Goal: Submit feedback/report problem

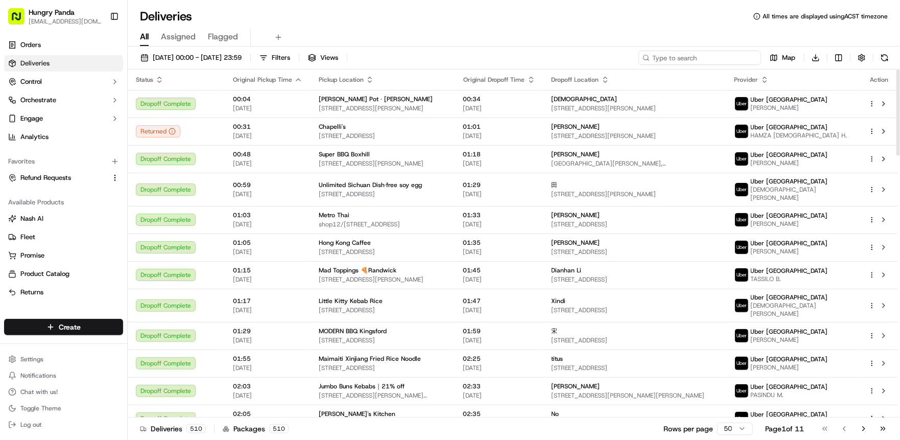
click at [706, 58] on input at bounding box center [699, 58] width 123 height 14
paste input "4735606156058727961776"
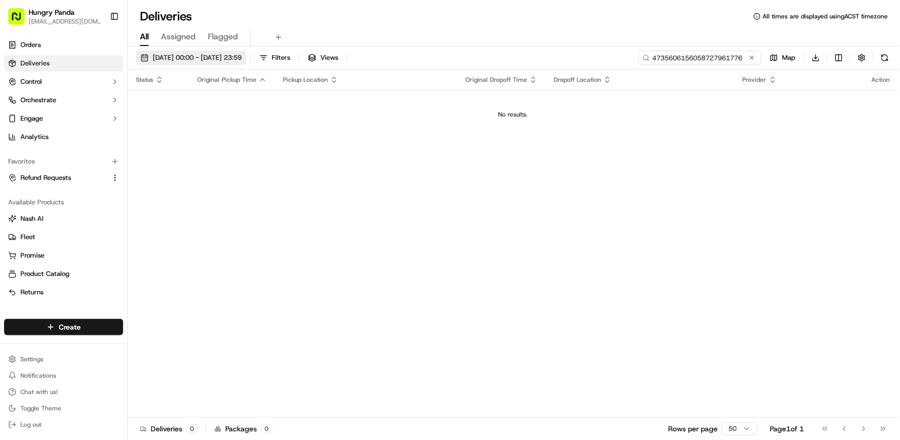
type input "4735606156058727961776"
click at [169, 52] on button "[DATE] 00:00 - [DATE] 23:59" at bounding box center [191, 58] width 110 height 14
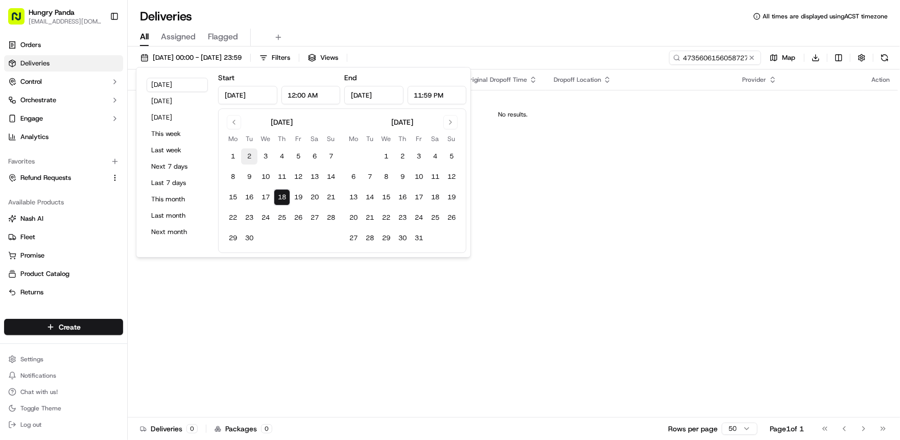
click at [251, 156] on button "2" at bounding box center [249, 156] width 16 height 16
type input "Sep 2, 2025"
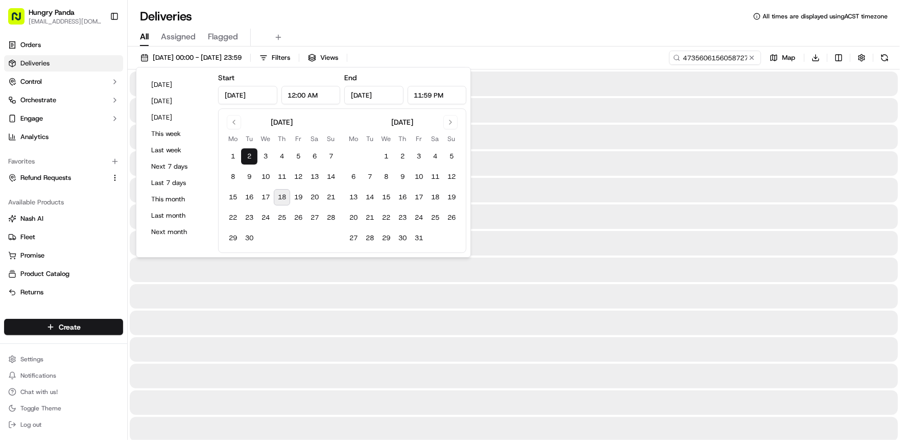
click at [283, 194] on button "18" at bounding box center [282, 197] width 16 height 16
type input "Sep 18, 2025"
click at [612, 170] on div at bounding box center [514, 163] width 768 height 25
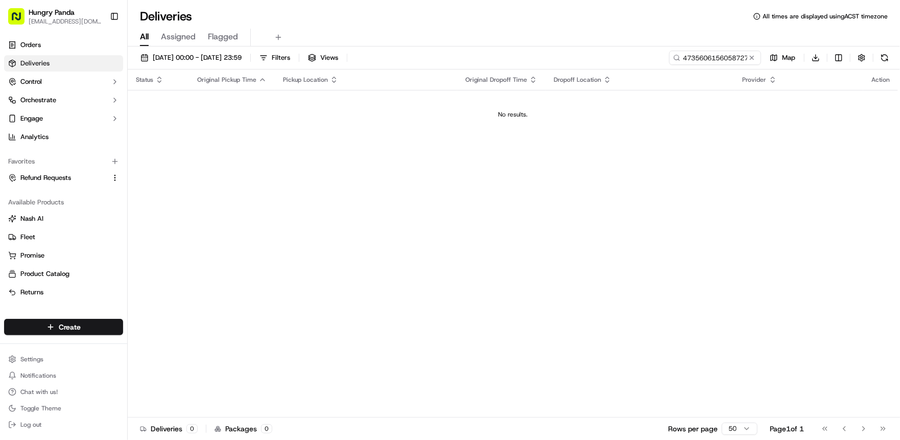
click at [677, 58] on icon at bounding box center [676, 57] width 7 height 7
click at [186, 56] on span "02/09/2025 00:00 - 18/09/2025 23:59" at bounding box center [197, 57] width 89 height 9
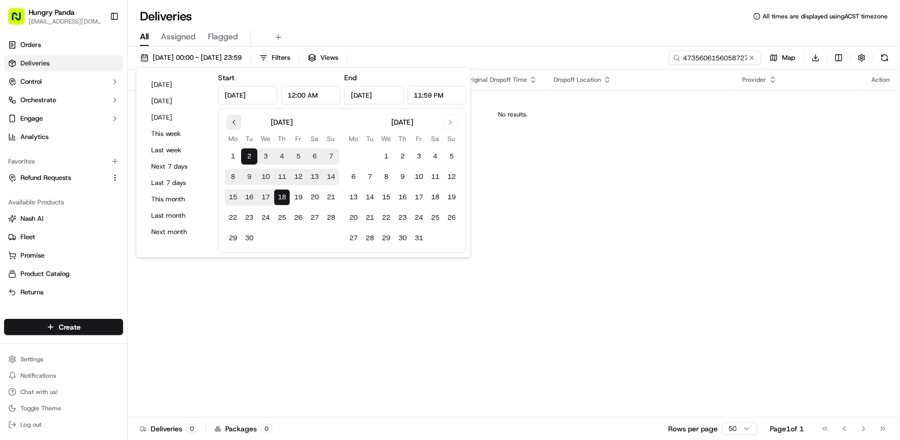
click at [229, 121] on button "Go to previous month" at bounding box center [234, 122] width 14 height 14
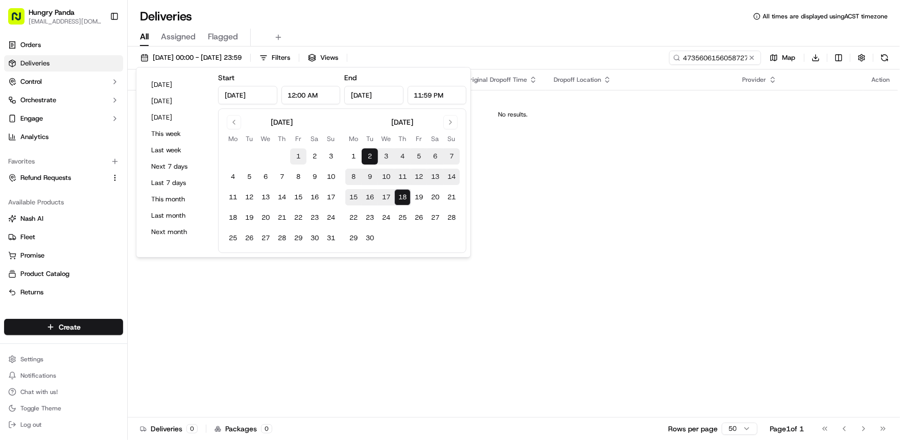
click at [302, 155] on button "1" at bounding box center [298, 156] width 16 height 16
type input "Aug 1, 2025"
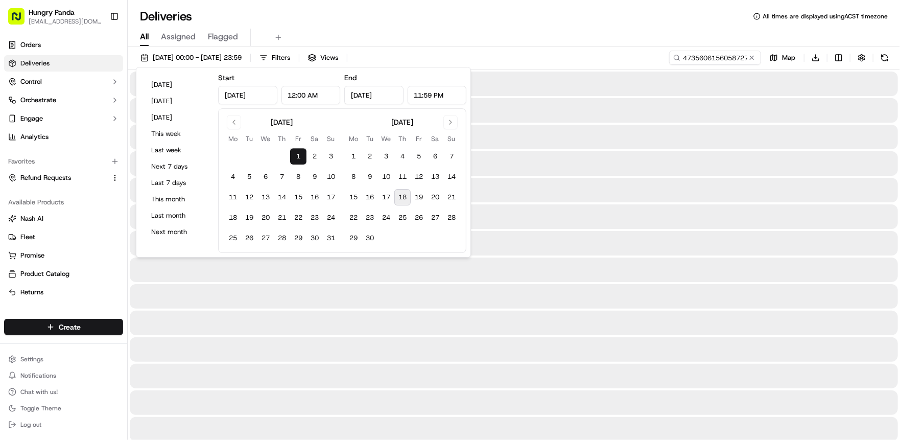
click at [409, 197] on button "18" at bounding box center [402, 197] width 16 height 16
type input "Sep 18, 2025"
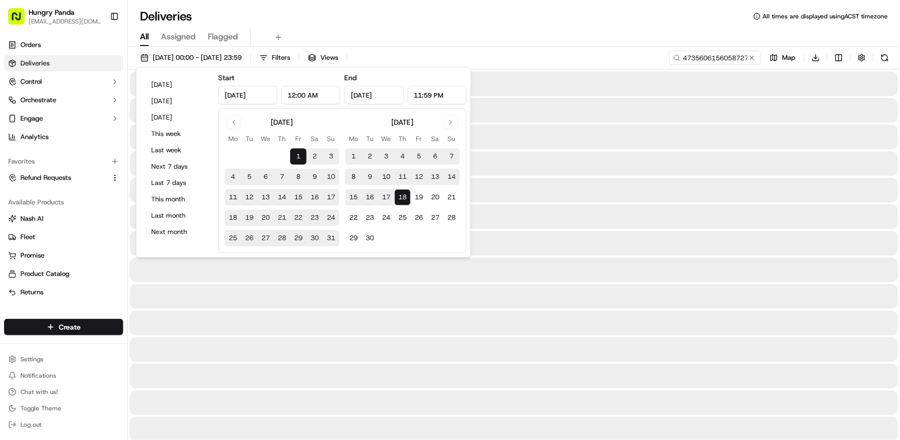
click at [624, 58] on div "01/08/2025 00:00 - 18/09/2025 23:59 Filters Views 4735606156058727961776 Map Do…" at bounding box center [514, 60] width 772 height 19
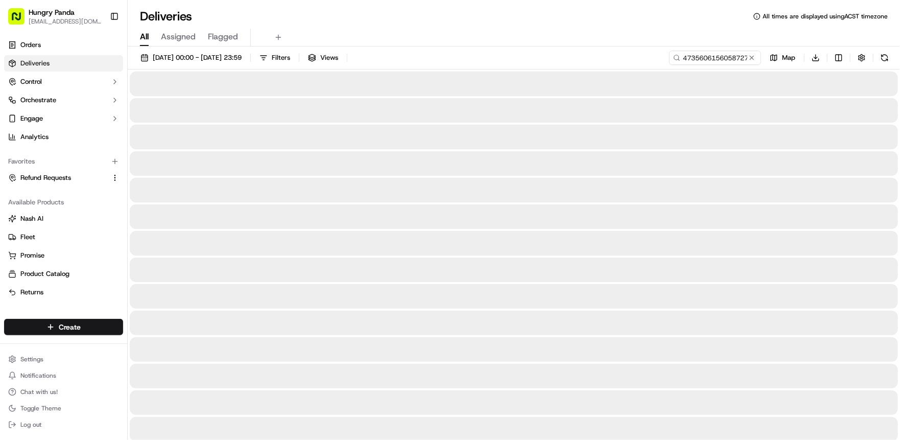
click at [677, 59] on circle at bounding box center [676, 57] width 5 height 5
click at [679, 57] on icon at bounding box center [676, 57] width 7 height 7
click at [624, 59] on div "01/08/2025 00:00 - 18/09/2025 23:59 Filters Views 4735606156058727961776 Map Do…" at bounding box center [514, 60] width 772 height 19
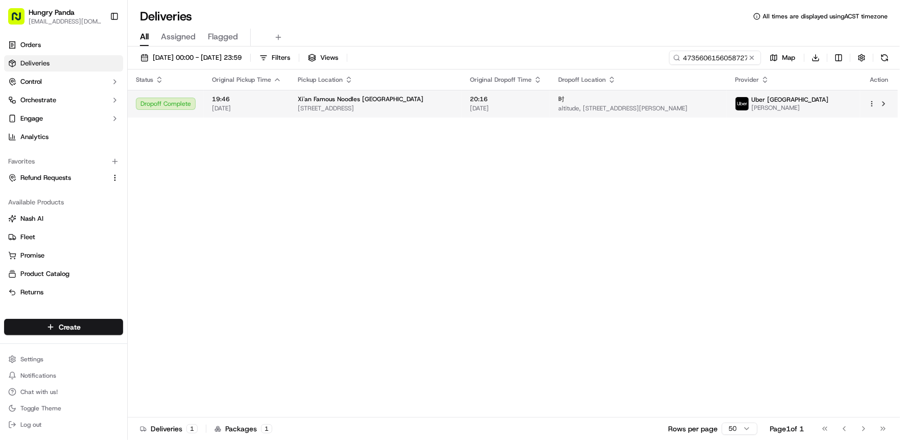
click at [718, 103] on div "时" at bounding box center [638, 99] width 160 height 8
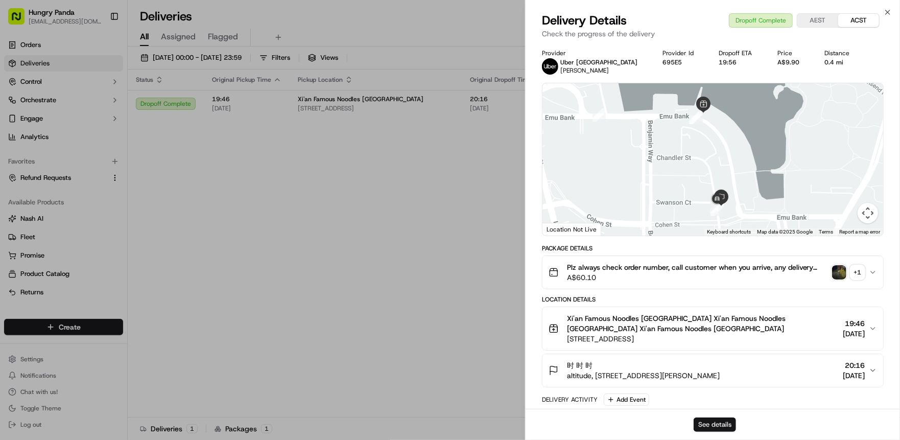
click at [716, 420] on button "See details" at bounding box center [714, 424] width 42 height 14
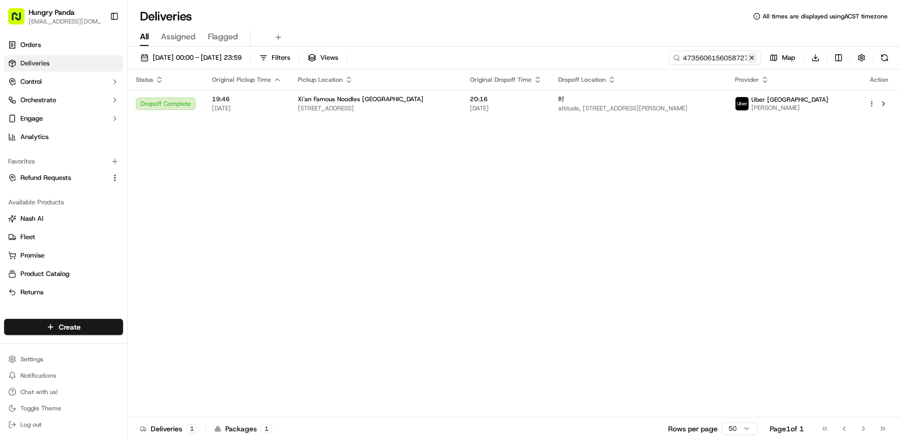
click at [751, 56] on button at bounding box center [752, 58] width 10 height 10
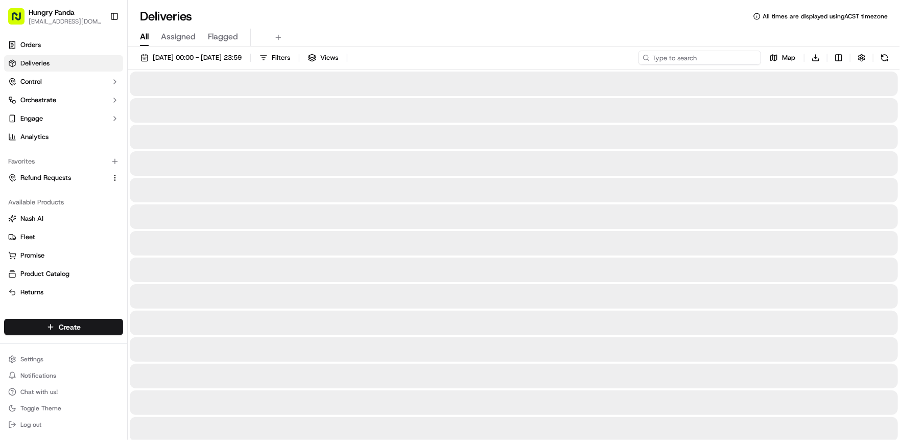
click at [704, 54] on input at bounding box center [699, 58] width 123 height 14
paste input "369469715635379045177"
type input "369469715635379045177"
click at [686, 141] on div at bounding box center [514, 137] width 768 height 25
click at [677, 57] on icon at bounding box center [676, 57] width 7 height 7
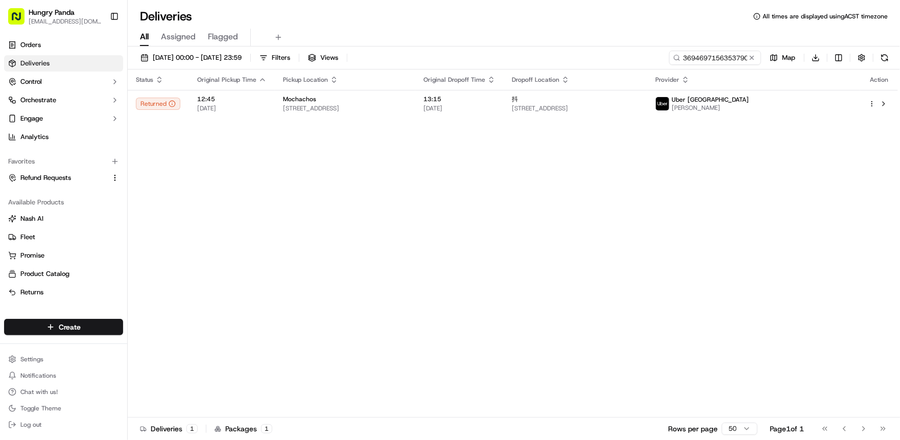
click at [676, 58] on icon at bounding box center [676, 57] width 7 height 7
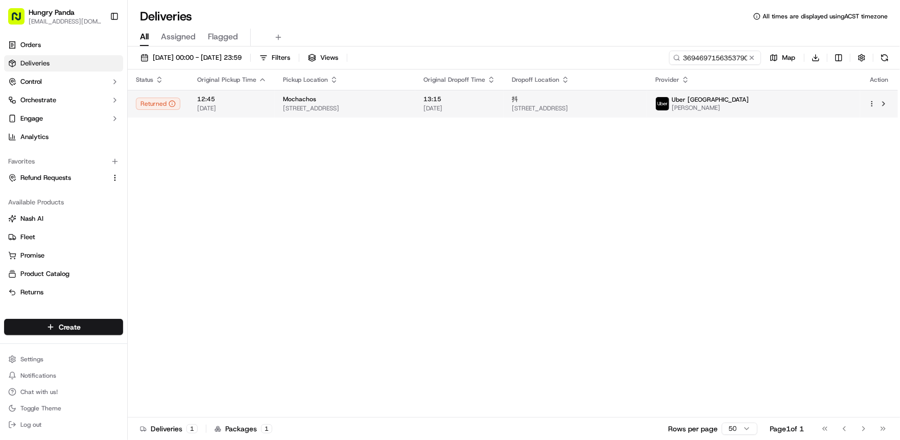
click at [639, 108] on span "25 Childers St, Acton ACT 2601, Australia" at bounding box center [575, 108] width 127 height 8
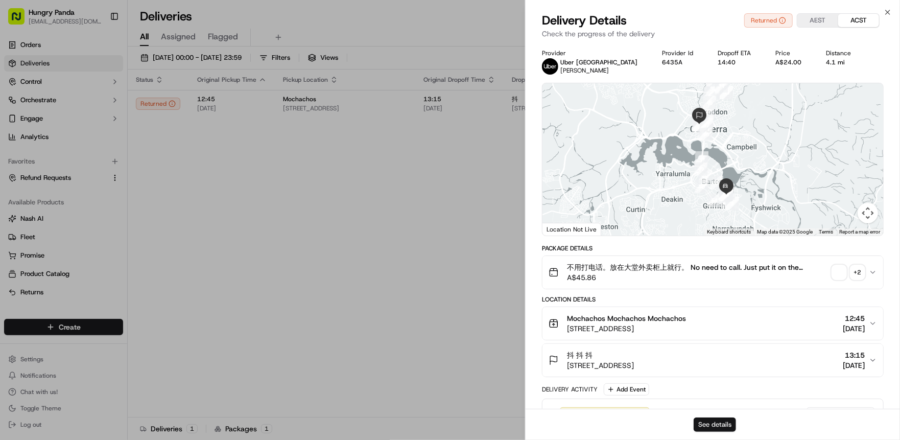
click at [715, 421] on button "See details" at bounding box center [714, 424] width 42 height 14
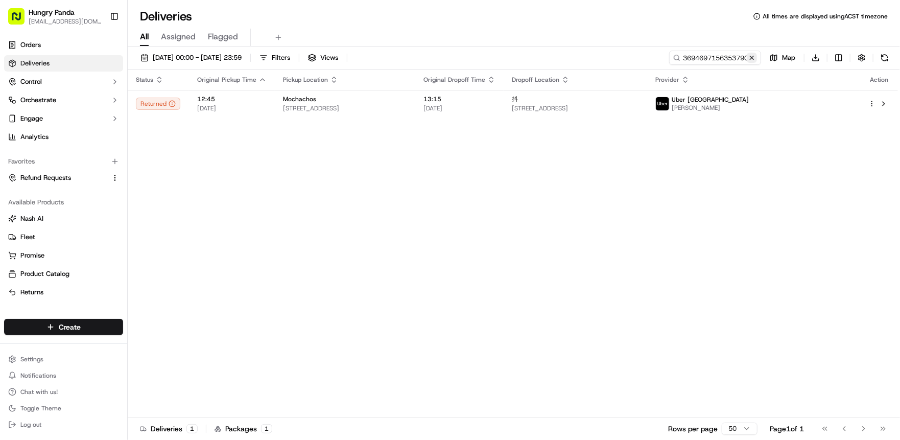
click at [754, 54] on button at bounding box center [752, 58] width 10 height 10
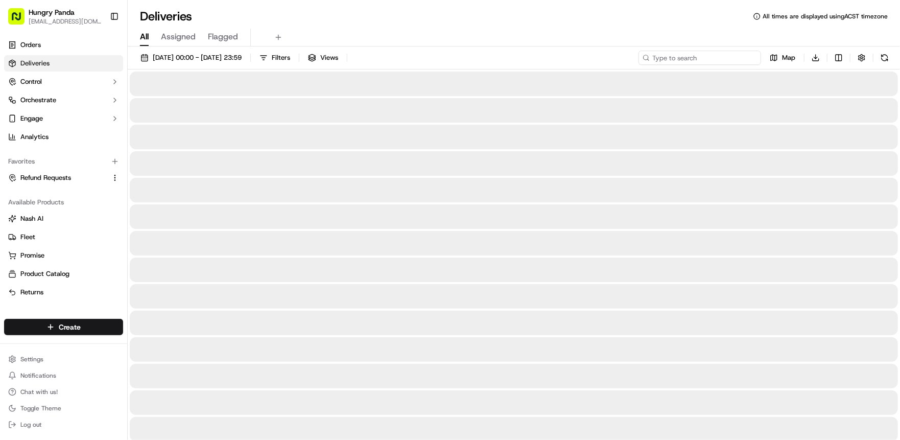
click at [721, 58] on input at bounding box center [699, 58] width 123 height 14
paste input "52680852770557596053"
type input "52680852770557596053"
click at [681, 189] on div at bounding box center [514, 190] width 768 height 25
click at [674, 55] on icon at bounding box center [676, 57] width 7 height 7
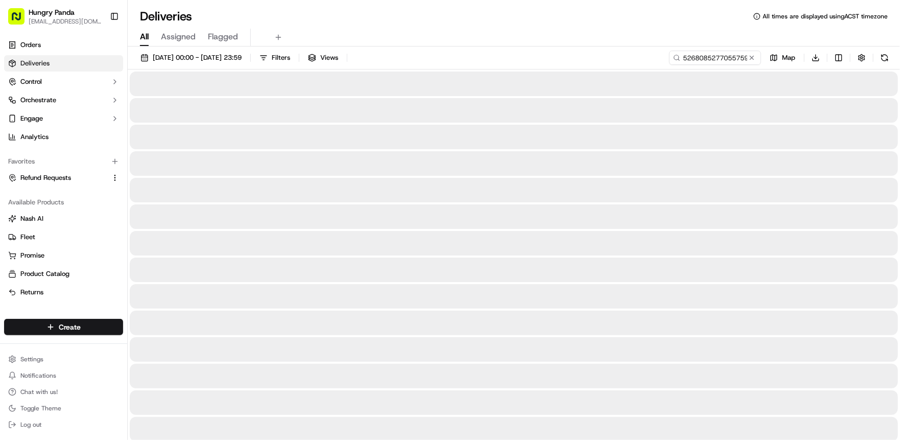
click at [677, 59] on icon at bounding box center [676, 57] width 7 height 7
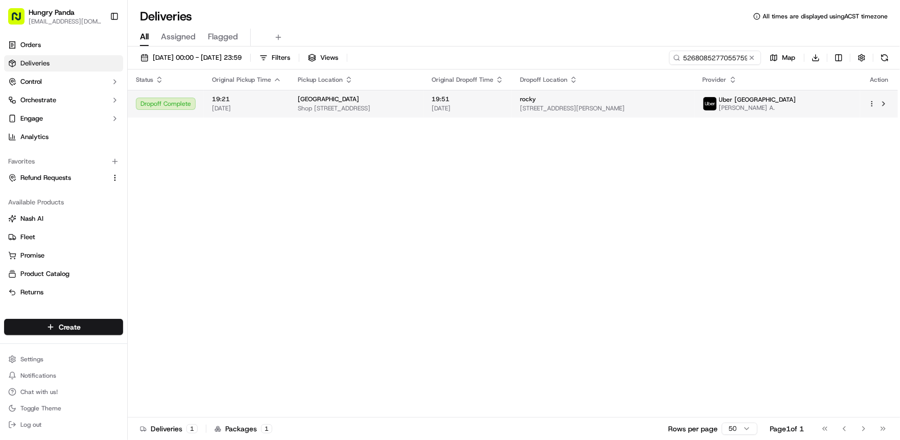
click at [686, 101] on div "rocky" at bounding box center [603, 99] width 166 height 8
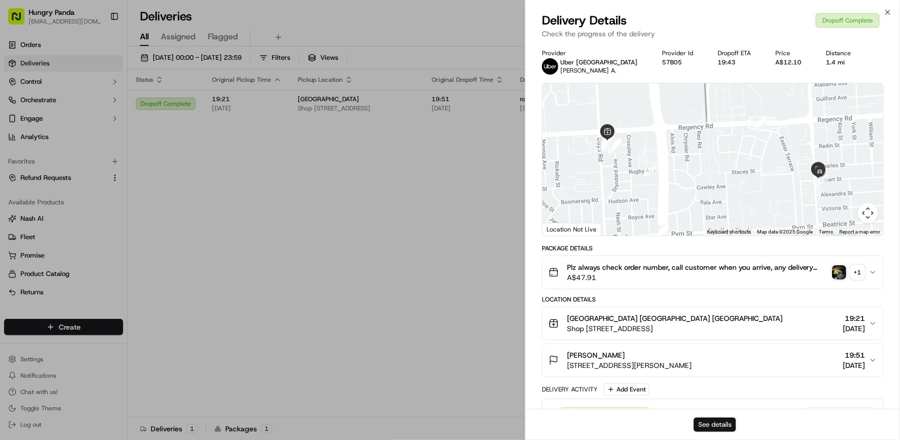
click at [714, 422] on button "See details" at bounding box center [714, 424] width 42 height 14
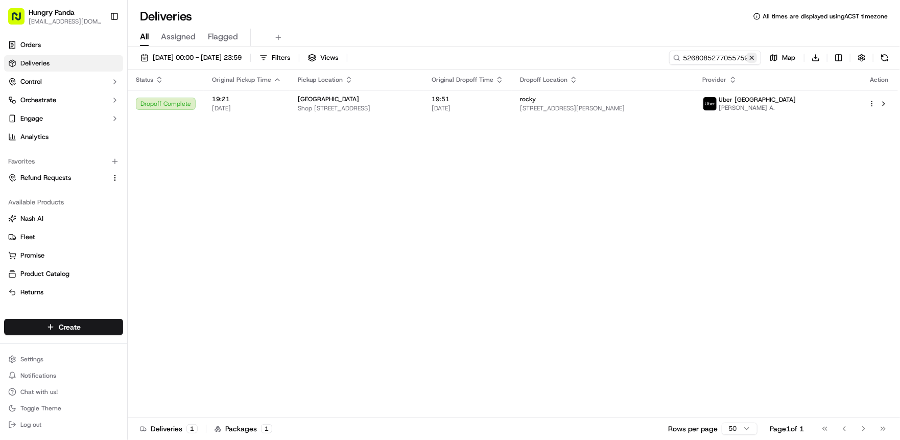
click at [750, 57] on button at bounding box center [752, 58] width 10 height 10
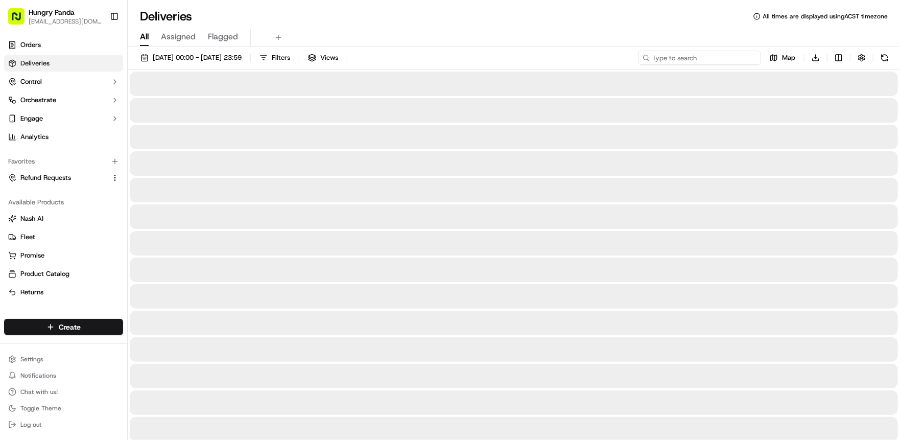
click at [709, 59] on input at bounding box center [699, 58] width 123 height 14
paste input "3761086267654725241555"
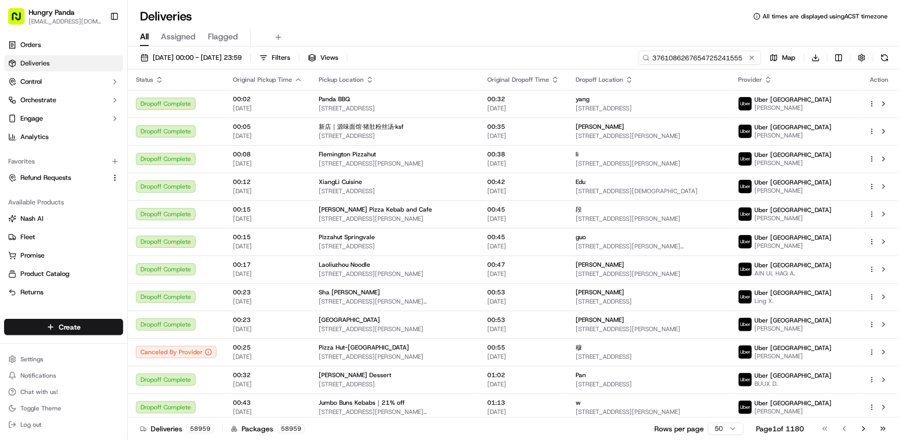
click at [658, 58] on input "3761086267654725241555" at bounding box center [699, 58] width 123 height 14
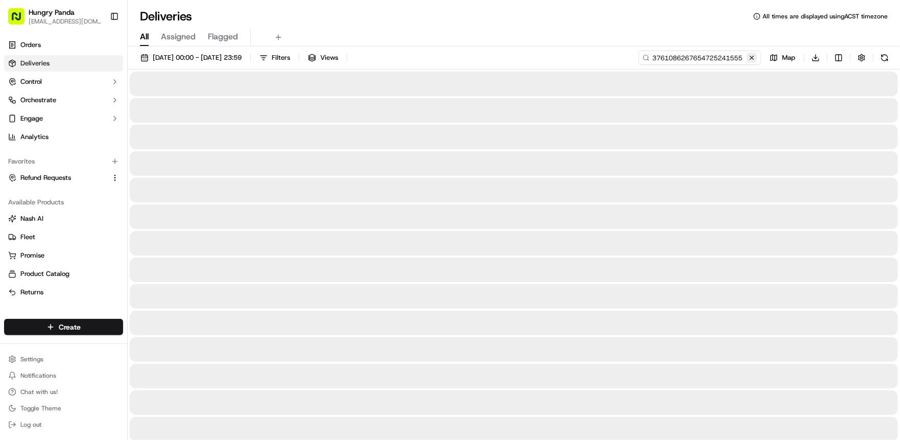
type input "3761086267654725241555"
click at [755, 58] on button at bounding box center [752, 58] width 10 height 10
click at [707, 59] on input at bounding box center [699, 58] width 123 height 14
paste input "3761086267654725241555"
type input "3761086267654725241555"
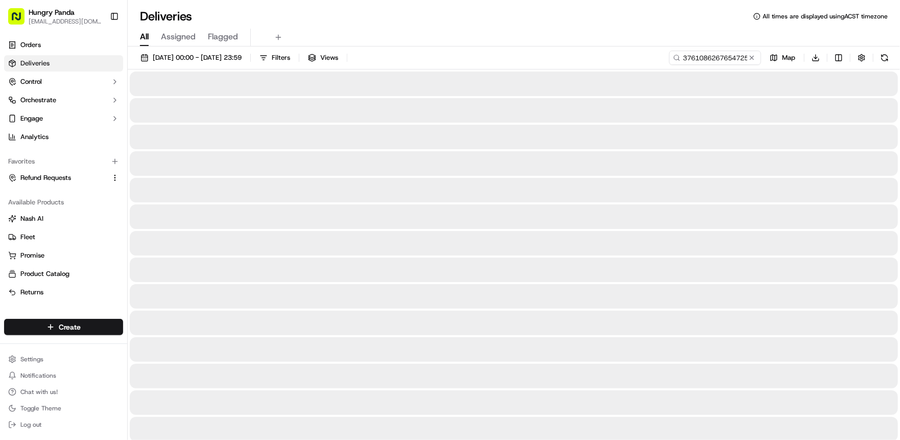
click at [648, 56] on div "01/08/2025 00:00 - 18/09/2025 23:59 Filters Views 3761086267654725241555 Map Do…" at bounding box center [514, 60] width 772 height 19
click at [675, 56] on circle at bounding box center [676, 57] width 5 height 5
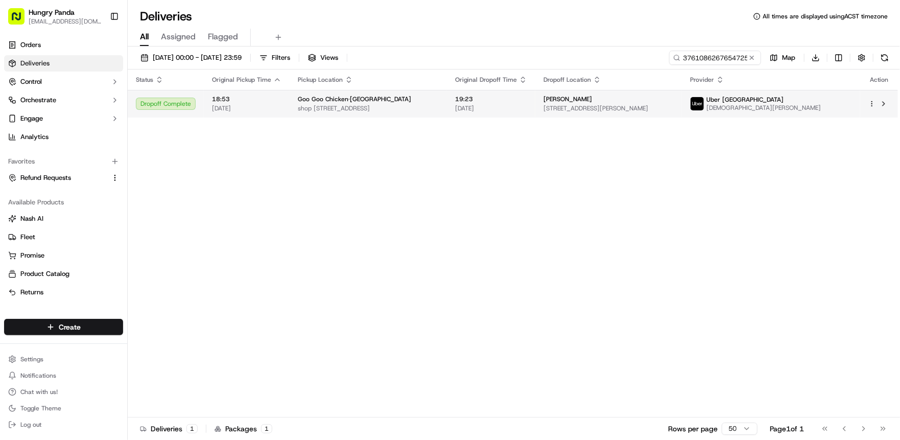
click at [674, 104] on span "32 Hamley Crescent, Mansfield Park SA 5012, Australia" at bounding box center [608, 108] width 130 height 8
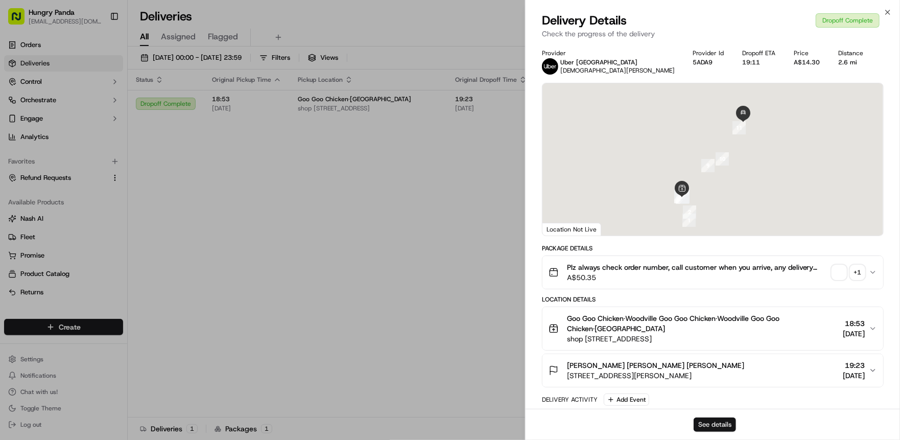
click at [718, 424] on button "See details" at bounding box center [714, 424] width 42 height 14
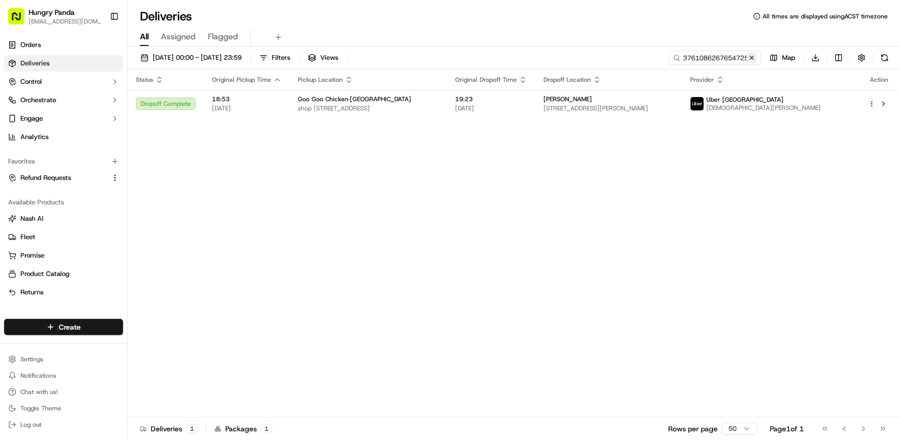
click at [752, 56] on button at bounding box center [752, 58] width 10 height 10
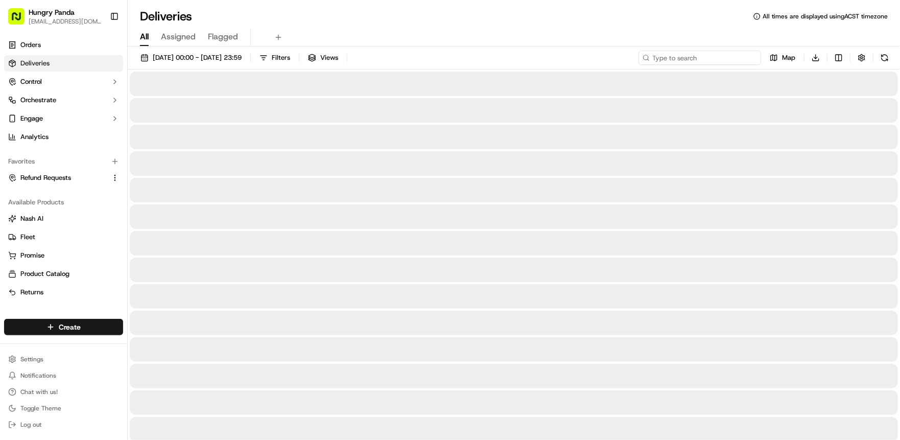
click at [718, 56] on input at bounding box center [699, 58] width 123 height 14
paste input "9307179817555706591352"
type input "9307179817555706591352"
click at [647, 57] on div "01/08/2025 00:00 - 18/09/2025 23:59 Filters Views 9307179817555706591352 Map Do…" at bounding box center [514, 60] width 772 height 19
click at [674, 58] on circle at bounding box center [676, 57] width 5 height 5
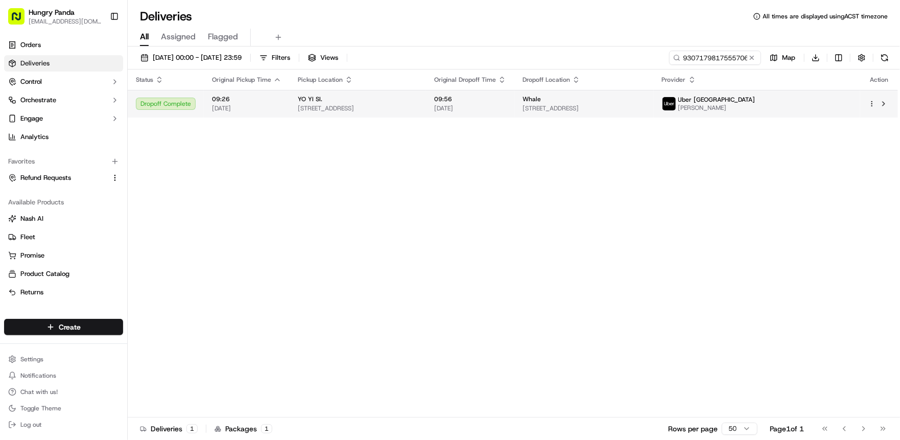
click at [645, 110] on span "293 Fullarton Road, Parkside SA 5063, Australia" at bounding box center [583, 108] width 123 height 8
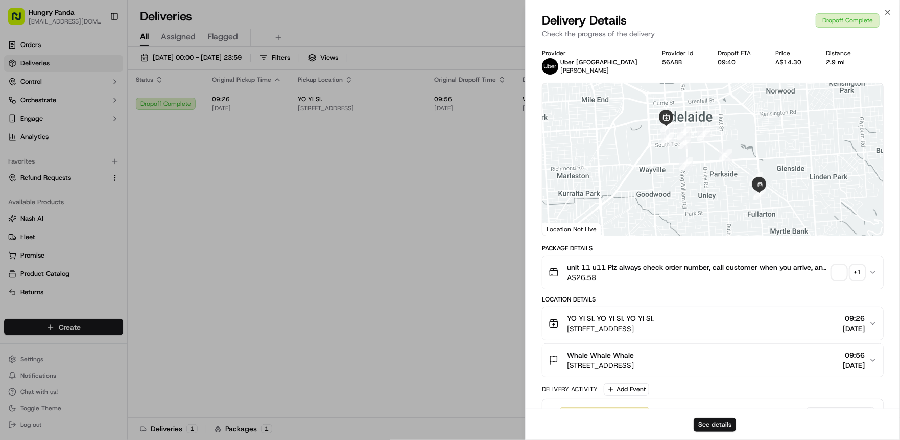
click at [713, 419] on button "See details" at bounding box center [714, 424] width 42 height 14
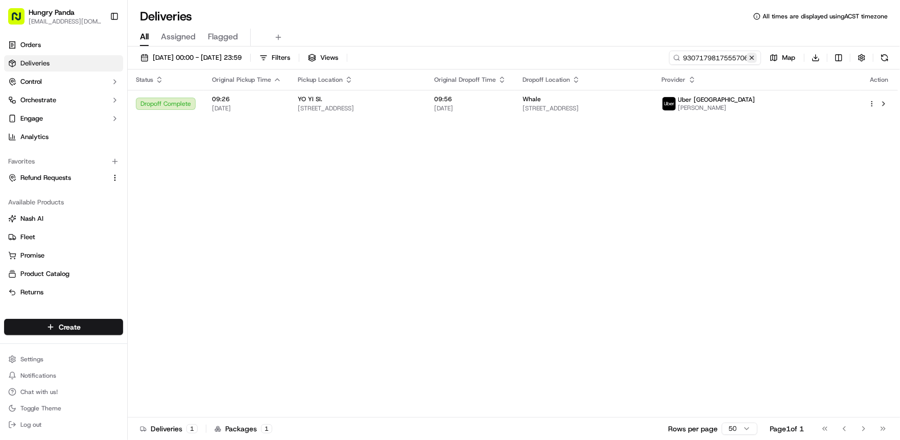
click at [753, 56] on button at bounding box center [752, 58] width 10 height 10
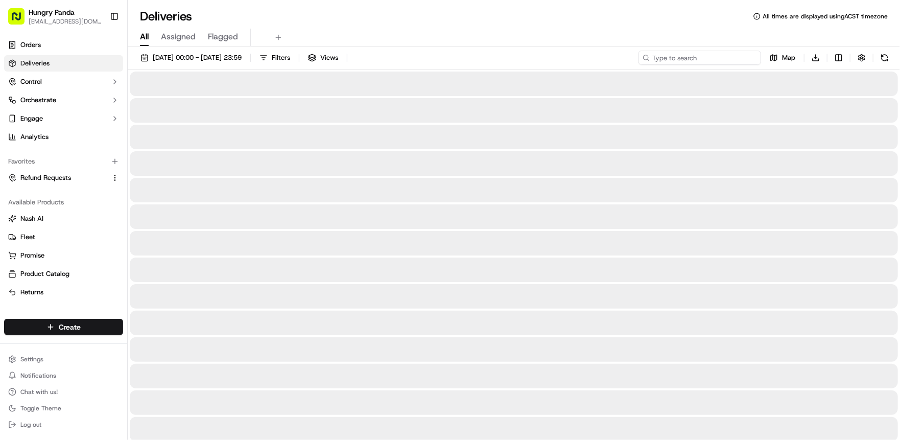
click at [726, 58] on input at bounding box center [699, 58] width 123 height 14
paste input "066811304715576981847"
type input "066811304715576981847"
click at [645, 58] on div "01/08/2025 00:00 - 18/09/2025 23:59 Filters Views 066811304715576981847 Map Dow…" at bounding box center [514, 60] width 772 height 19
click at [677, 56] on icon at bounding box center [676, 57] width 7 height 7
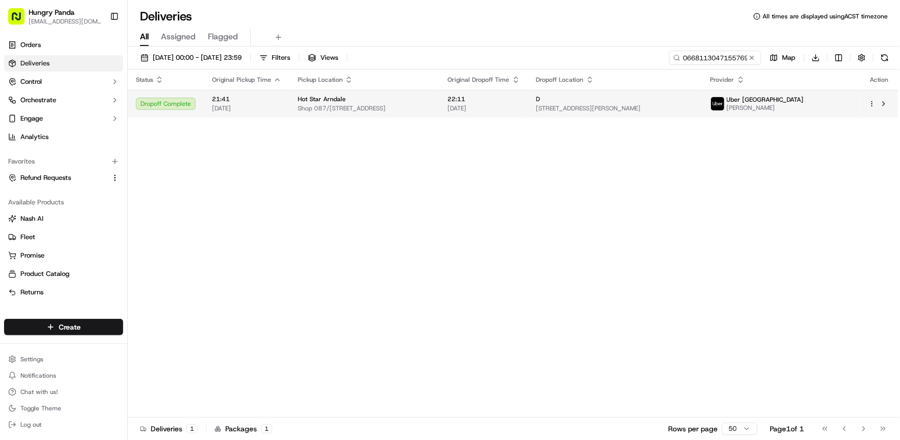
click at [694, 101] on div "D" at bounding box center [615, 99] width 158 height 8
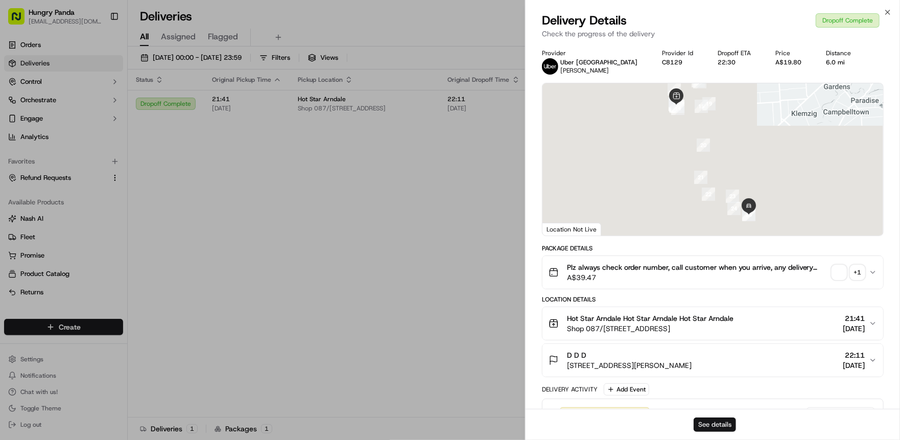
click at [713, 420] on button "See details" at bounding box center [714, 424] width 42 height 14
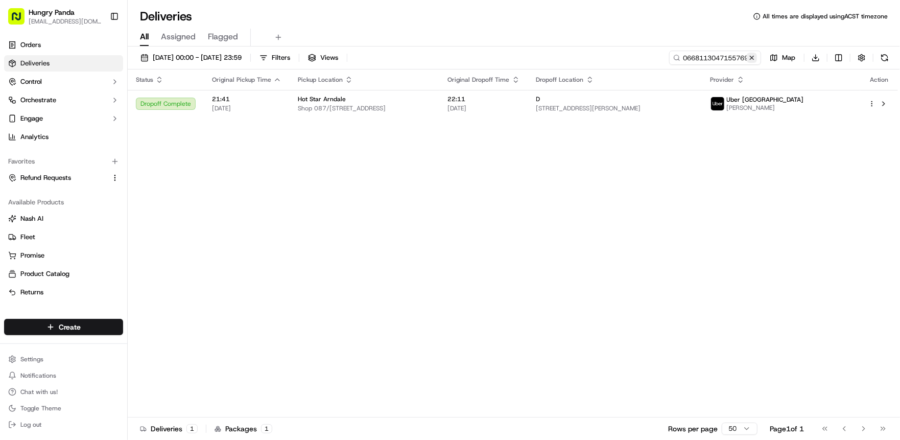
click at [753, 55] on button at bounding box center [752, 58] width 10 height 10
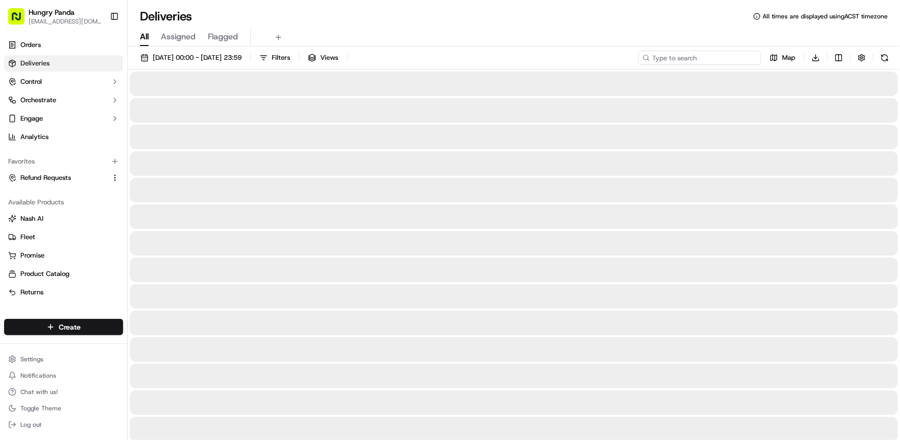
click at [724, 58] on input at bounding box center [699, 58] width 123 height 14
paste input "861730955745474698786"
type input "861730955745474698786"
click at [644, 57] on div "01/08/2025 00:00 - 18/09/2025 23:59 Filters Views 861730955745474698786 Map Dow…" at bounding box center [514, 60] width 772 height 19
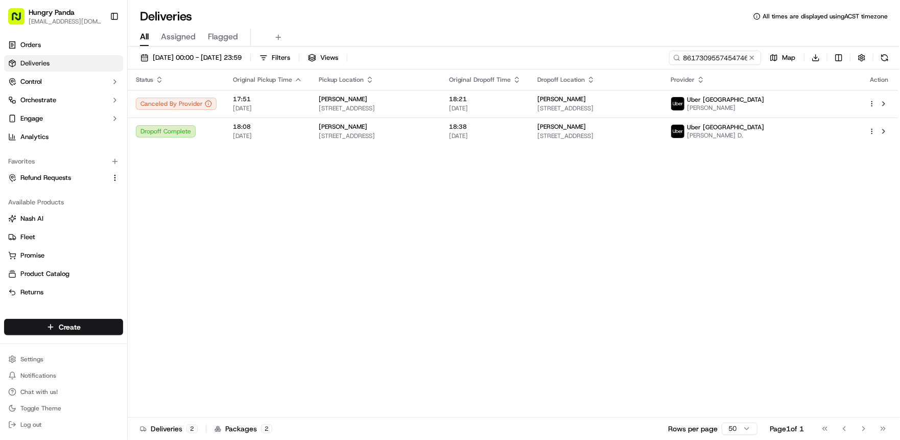
click at [459, 204] on div "Status Original Pickup Time Pickup Location Original Dropoff Time Dropoff Locat…" at bounding box center [513, 243] width 770 height 348
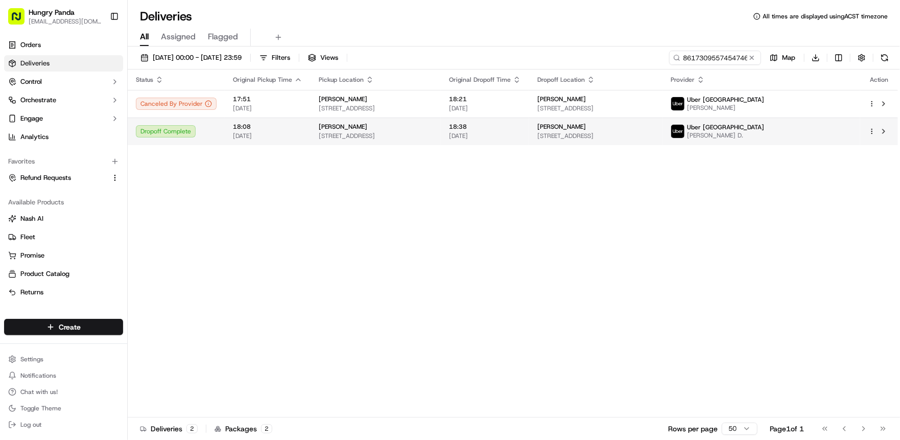
click at [647, 133] on span "8 Eglington Avenue, Black Forest SA 5035, Australia" at bounding box center [595, 136] width 117 height 8
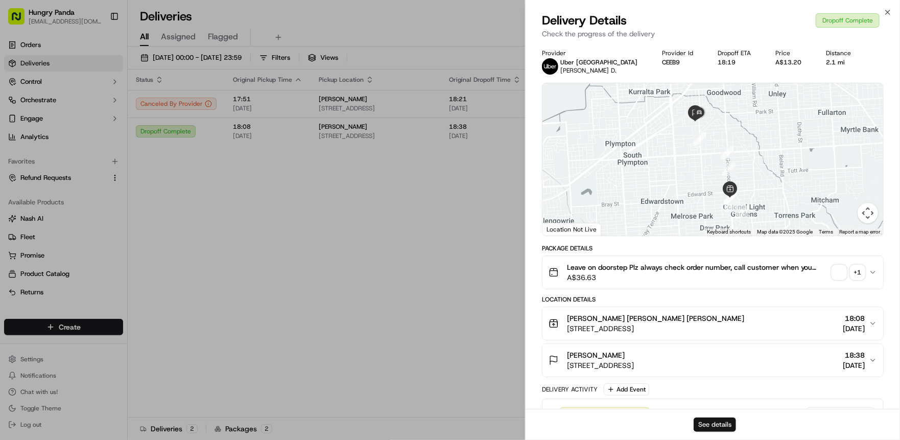
click at [724, 422] on button "See details" at bounding box center [714, 424] width 42 height 14
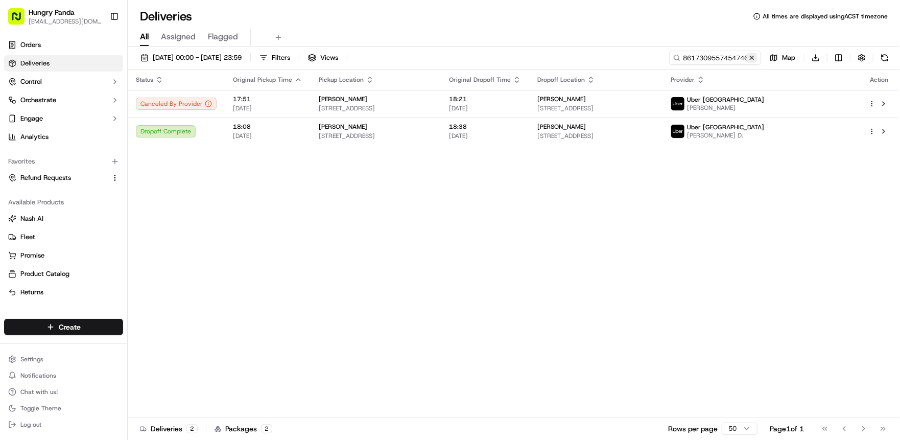
click at [755, 56] on button at bounding box center [752, 58] width 10 height 10
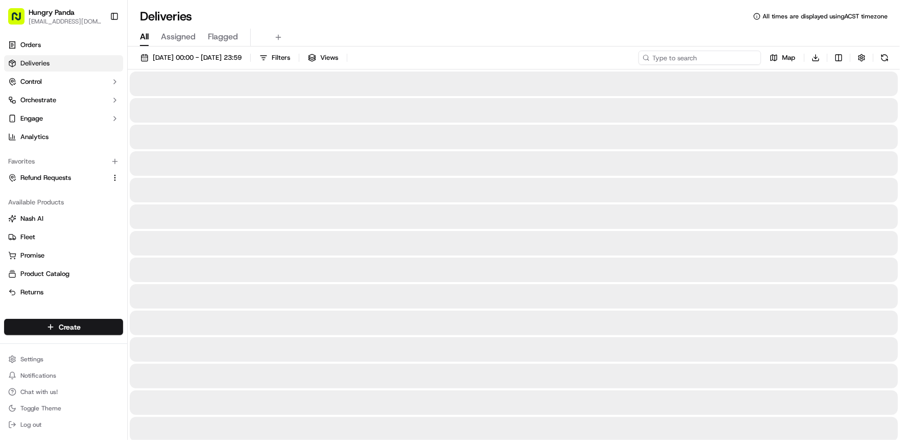
click at [730, 56] on input at bounding box center [699, 58] width 123 height 14
paste input "180453619775572192161"
type input "180453619775572192161"
click at [649, 57] on div "01/08/2025 00:00 - 18/09/2025 23:59 Filters Views 180453619775572192161 Map Dow…" at bounding box center [514, 60] width 772 height 19
click at [677, 57] on icon at bounding box center [676, 57] width 7 height 7
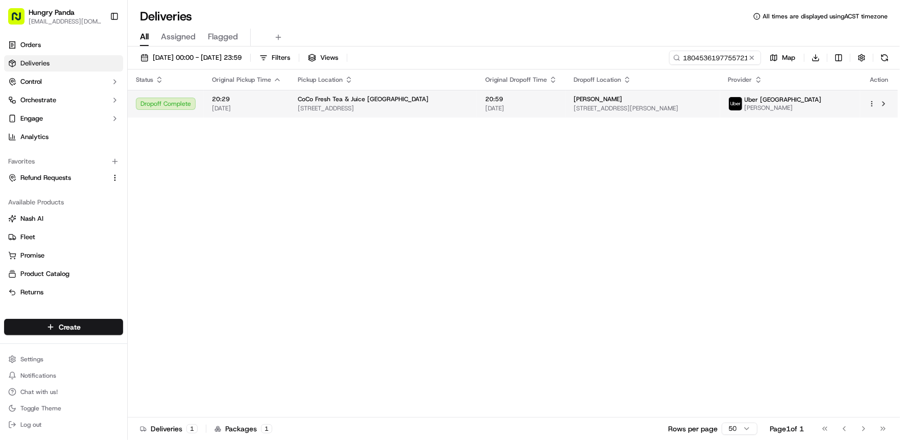
click at [720, 94] on td "Judy 22 Robinson Street, Mawson Lakes SA 5095, Australia" at bounding box center [642, 104] width 154 height 28
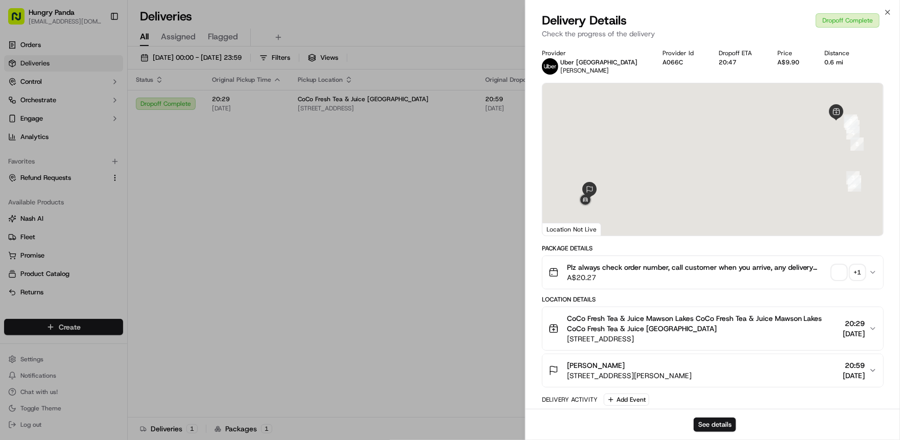
click at [721, 416] on div "See details" at bounding box center [712, 424] width 374 height 31
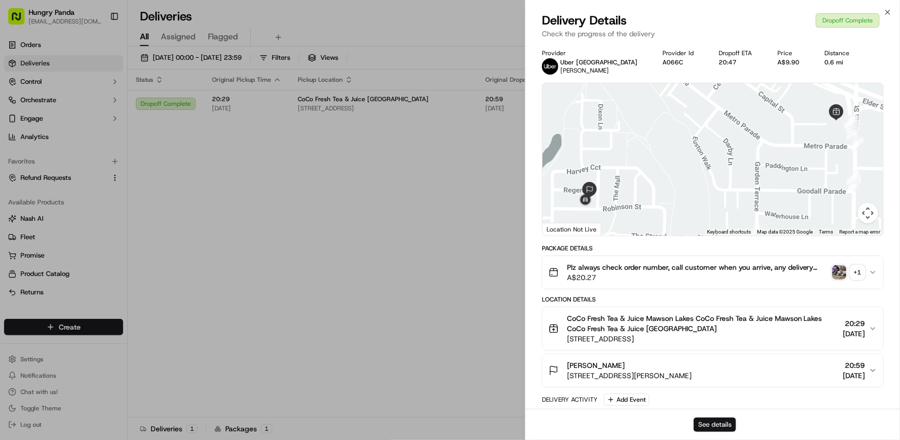
click at [721, 427] on button "See details" at bounding box center [714, 424] width 42 height 14
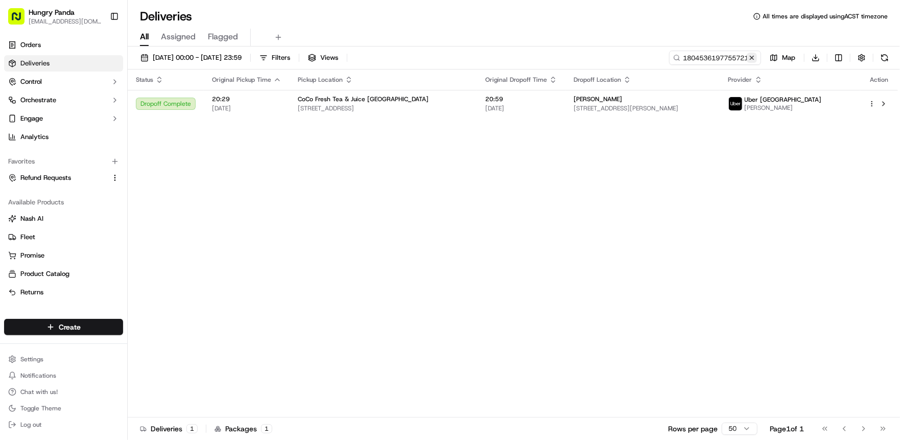
click at [749, 58] on button at bounding box center [752, 58] width 10 height 10
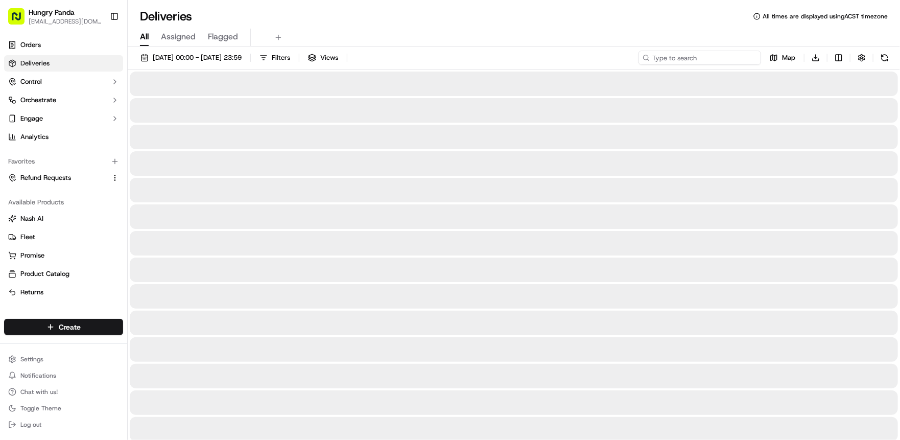
click at [726, 58] on input at bounding box center [699, 58] width 123 height 14
paste input "7338808167759766141079"
type input "7338808167759766141079"
click at [643, 57] on div "01/08/2025 00:00 - 18/09/2025 23:59 Filters Views 7338808167759766141079 Map Do…" at bounding box center [514, 60] width 772 height 19
click at [676, 57] on icon at bounding box center [676, 57] width 7 height 7
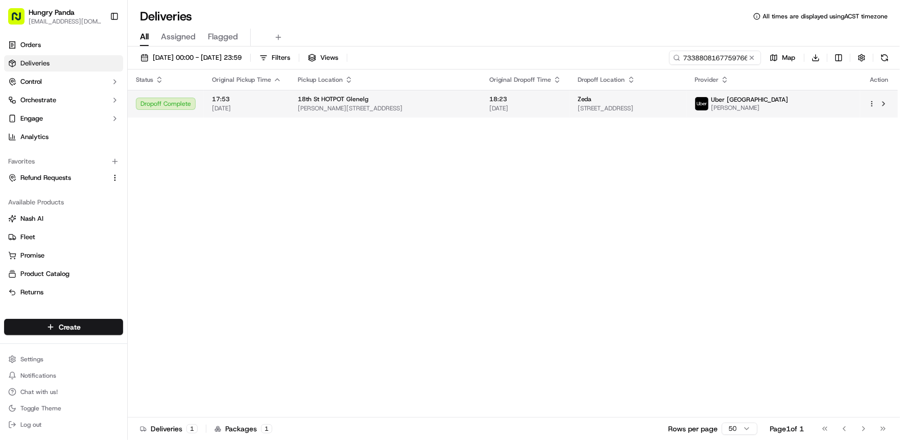
click at [678, 100] on div "Zeda" at bounding box center [628, 99] width 101 height 8
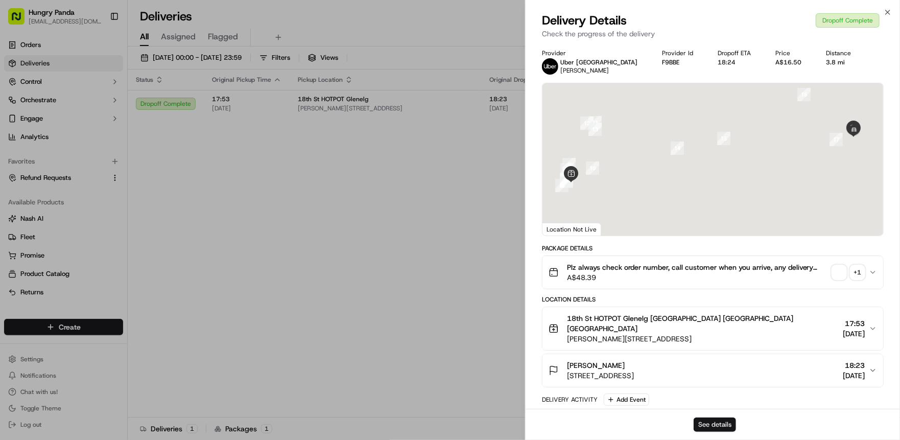
click at [725, 426] on button "See details" at bounding box center [714, 424] width 42 height 14
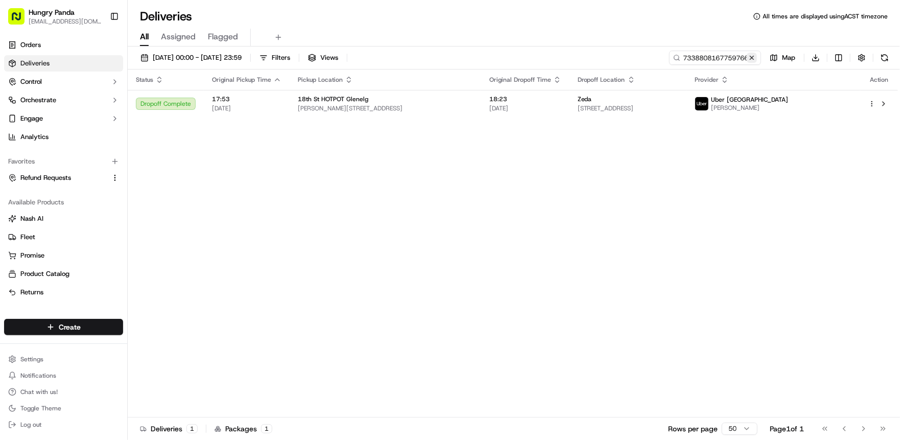
click at [753, 58] on button at bounding box center [752, 58] width 10 height 10
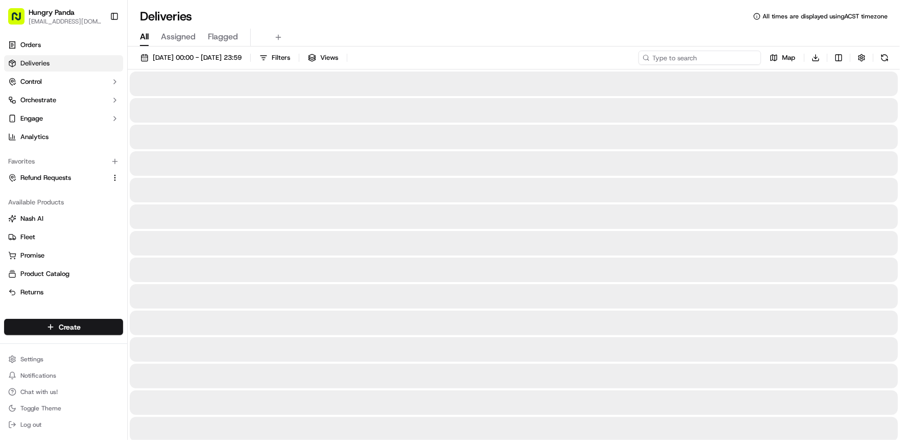
click at [698, 60] on input at bounding box center [699, 58] width 123 height 14
paste input "447501934815378357408"
click at [646, 62] on input "447501934815378357408" at bounding box center [699, 58] width 123 height 14
type input "447501934815378357408"
click at [646, 57] on div "01/08/2025 00:00 - 18/09/2025 23:59 Filters Views 447501934815378357408 Map Dow…" at bounding box center [514, 60] width 772 height 19
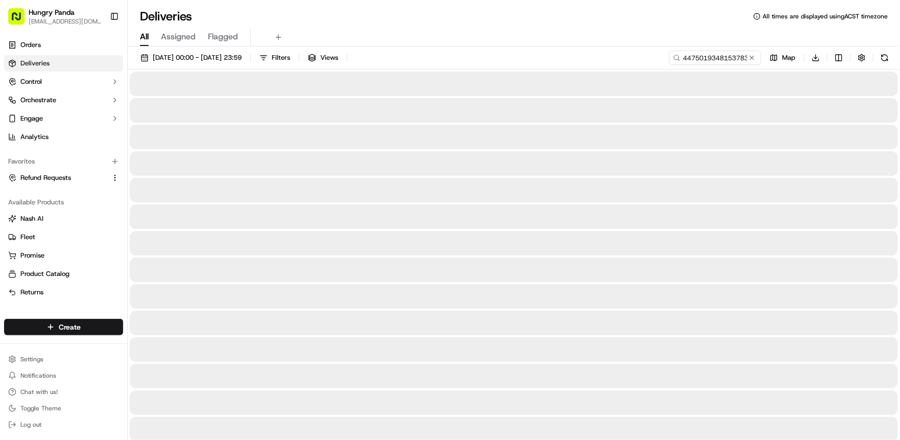
click at [676, 57] on icon at bounding box center [676, 57] width 7 height 7
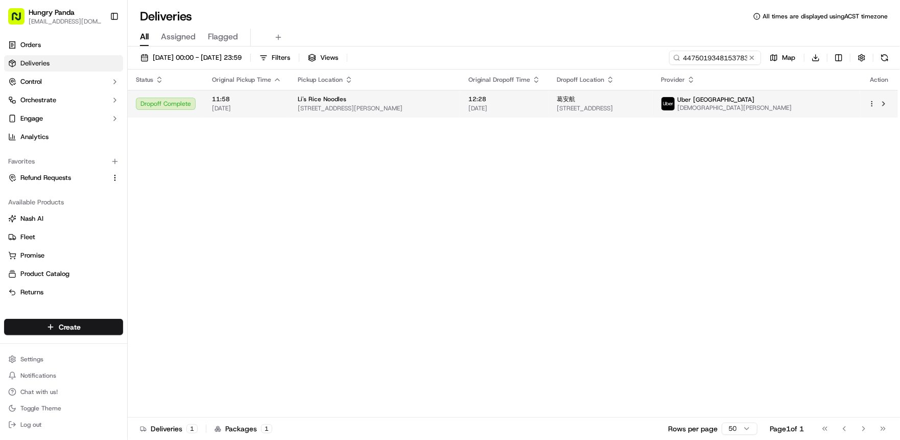
click at [647, 112] on td "葛安航 9/14 Clapton Road, Marryatville SA 5068, Australia" at bounding box center [600, 104] width 104 height 28
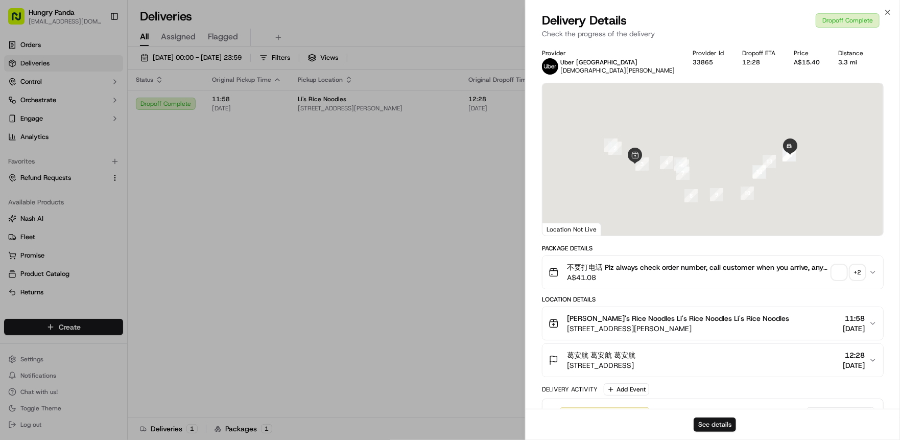
click at [717, 420] on button "See details" at bounding box center [714, 424] width 42 height 14
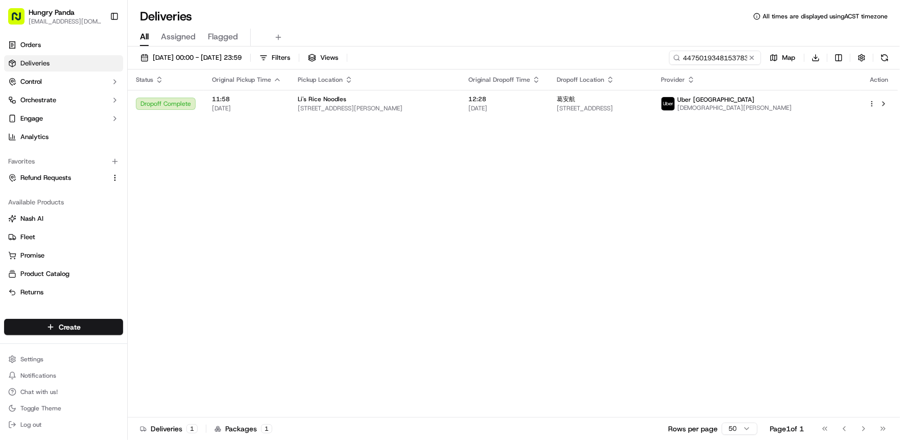
click at [631, 227] on div "Status Original Pickup Time Pickup Location Original Dropoff Time Dropoff Locat…" at bounding box center [513, 243] width 770 height 348
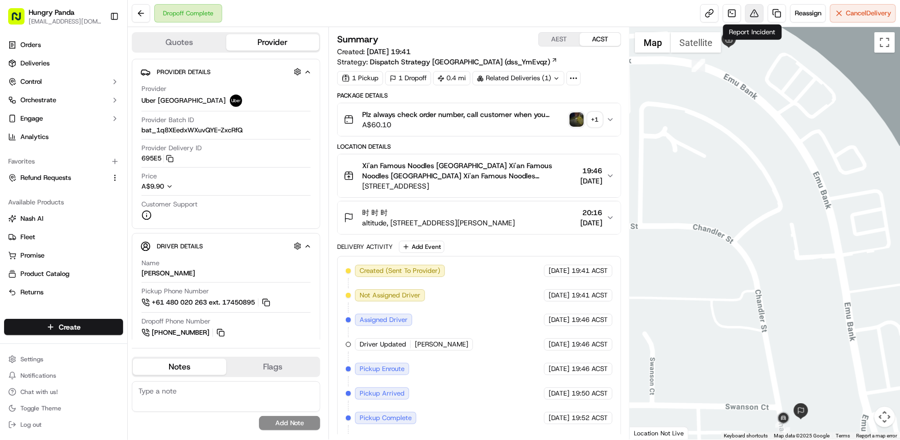
click at [757, 15] on button at bounding box center [754, 13] width 18 height 18
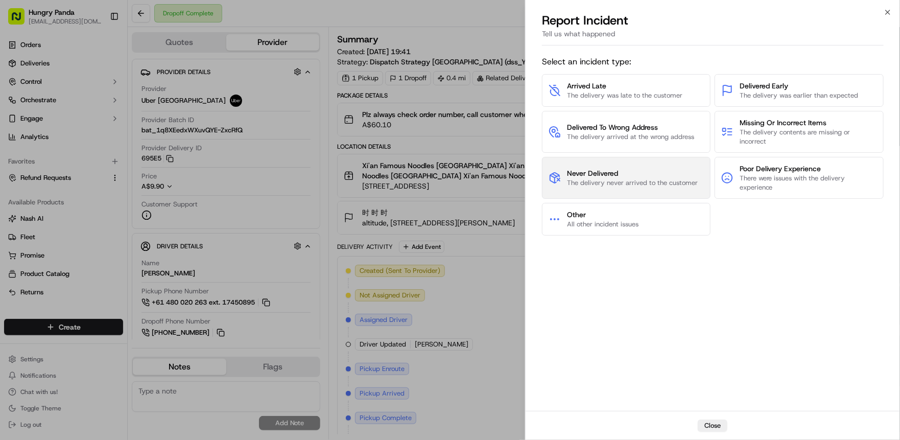
click at [645, 179] on span "The delivery never arrived to the customer" at bounding box center [632, 182] width 131 height 9
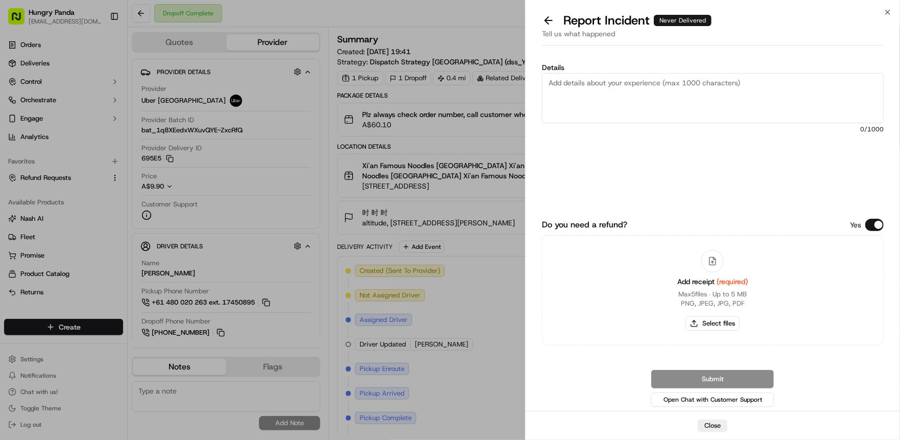
click at [690, 92] on textarea "Details" at bounding box center [713, 98] width 342 height 50
paste textarea "The customer reported that they did not receive the food. It was shown as deliv…"
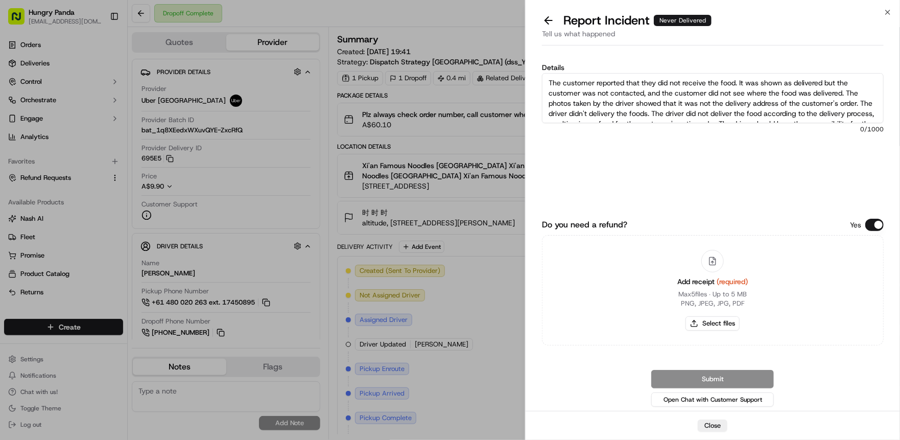
scroll to position [16, 0]
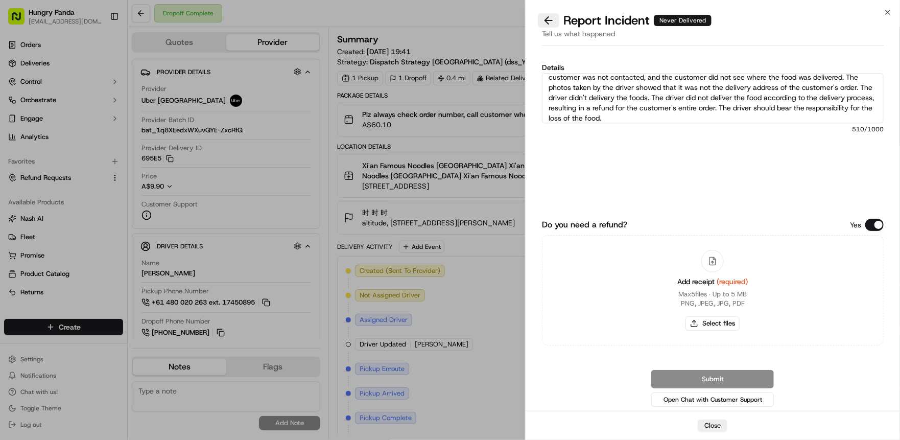
type textarea "The customer reported that they did not receive the food. It was shown as deliv…"
click at [544, 16] on button at bounding box center [548, 20] width 21 height 14
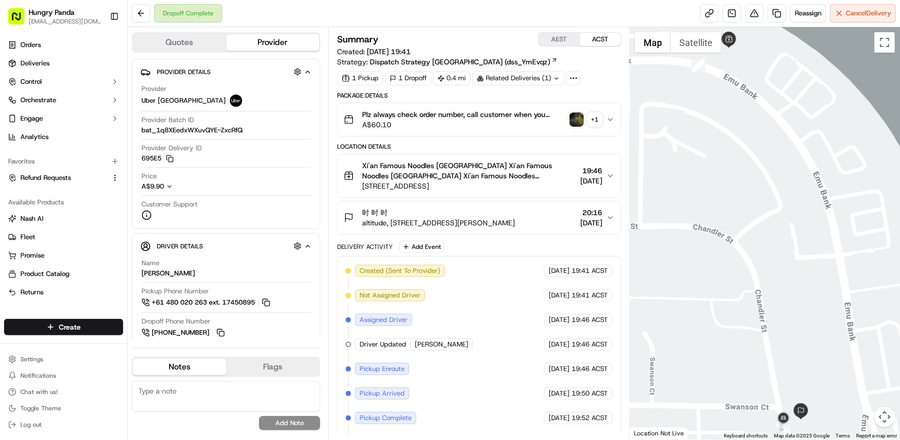
click at [569, 123] on img "button" at bounding box center [576, 119] width 14 height 14
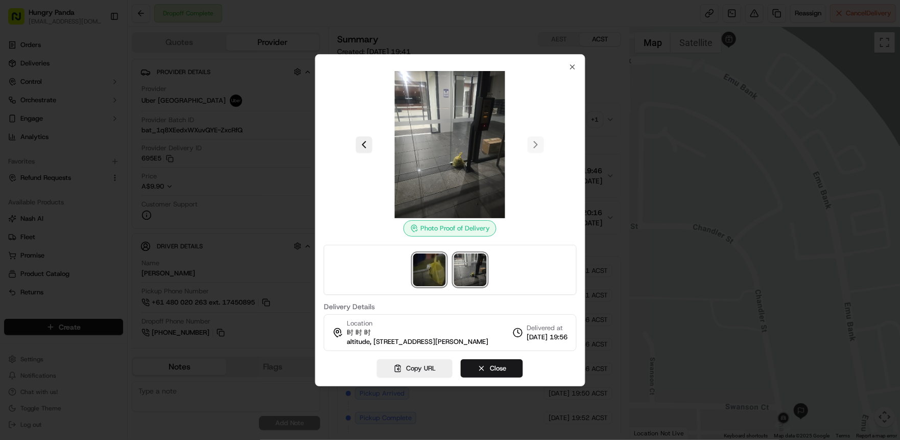
click at [428, 253] on img at bounding box center [429, 269] width 33 height 33
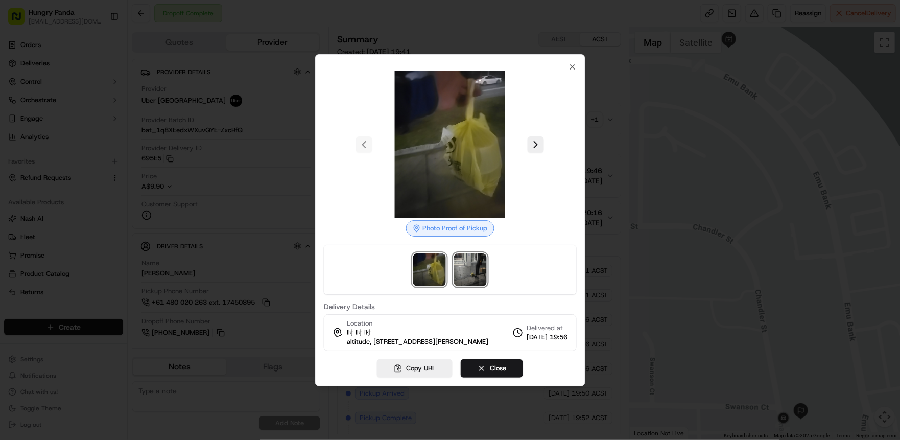
click at [464, 259] on img at bounding box center [470, 269] width 33 height 33
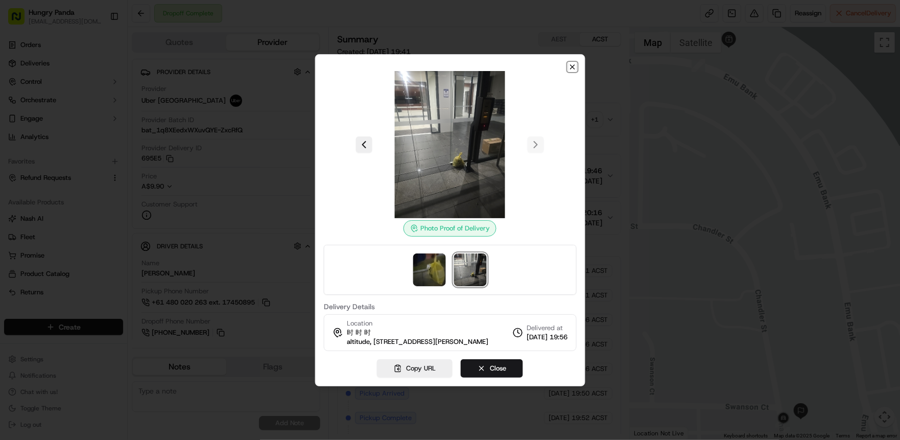
click at [572, 63] on icon "button" at bounding box center [572, 67] width 8 height 8
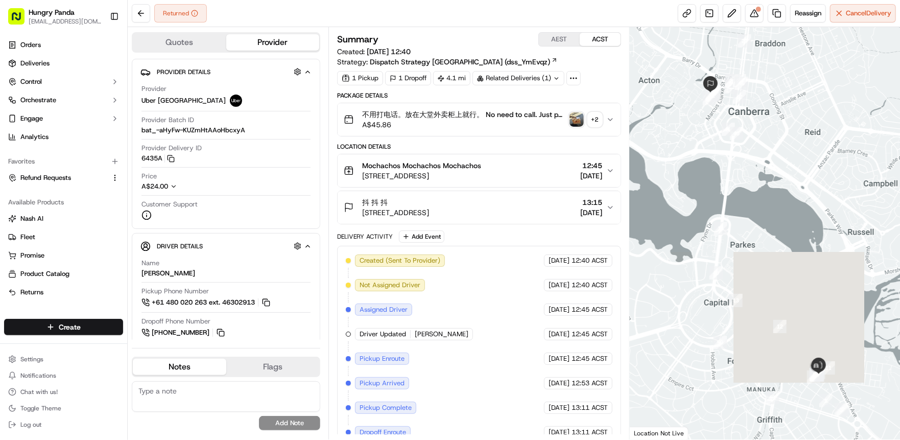
click at [548, 118] on span "不用打电话。放在大堂外卖柜上就行。 No need to call. Just put it on the takeaway cabinet. Plz alw…" at bounding box center [463, 114] width 203 height 10
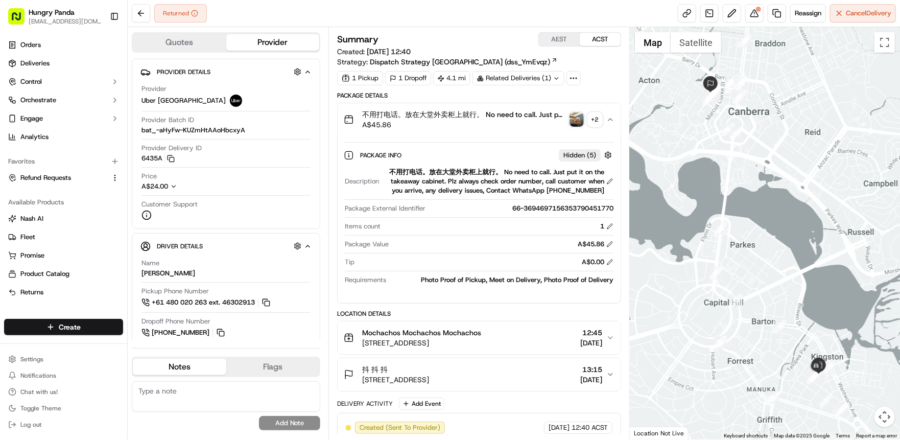
click at [611, 118] on icon "button" at bounding box center [610, 119] width 8 height 8
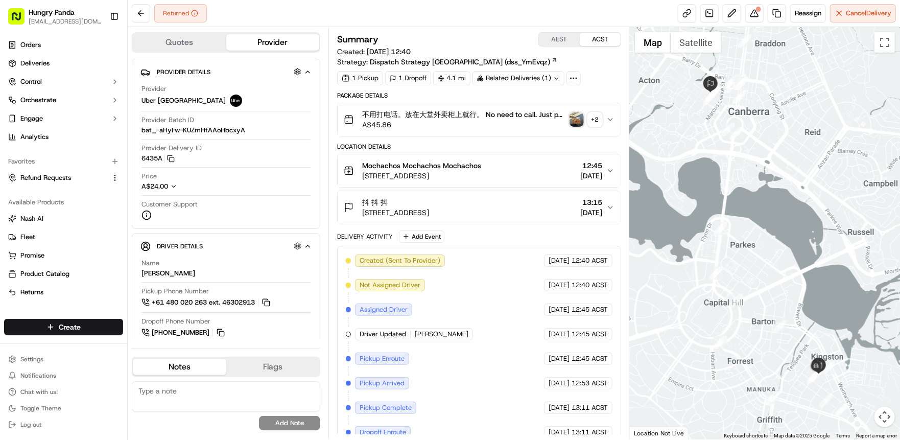
click at [579, 118] on img "button" at bounding box center [576, 119] width 14 height 14
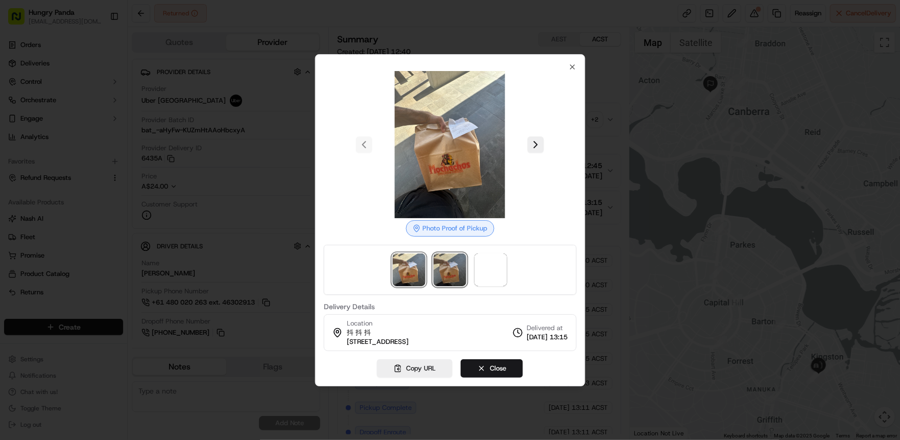
click at [447, 273] on img at bounding box center [450, 269] width 33 height 33
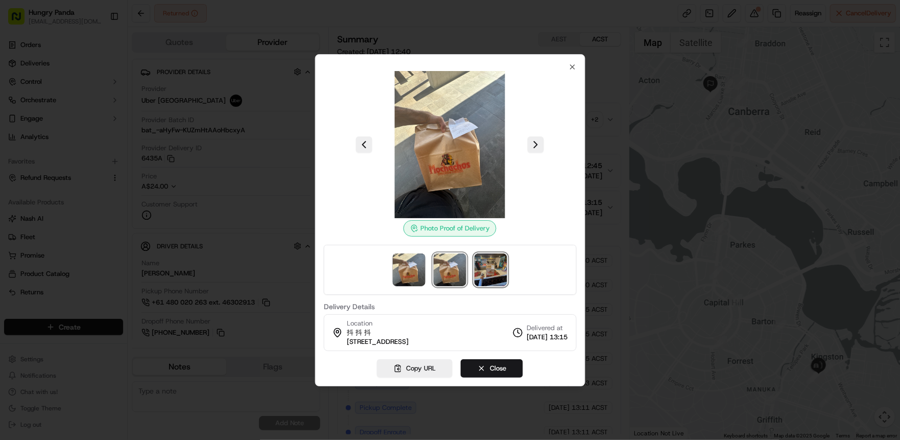
click at [498, 279] on img at bounding box center [490, 269] width 33 height 33
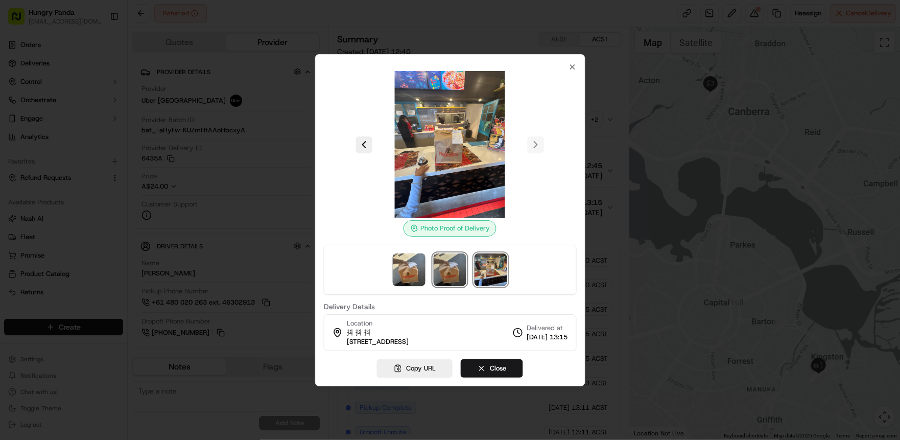
click at [453, 269] on img at bounding box center [450, 269] width 33 height 33
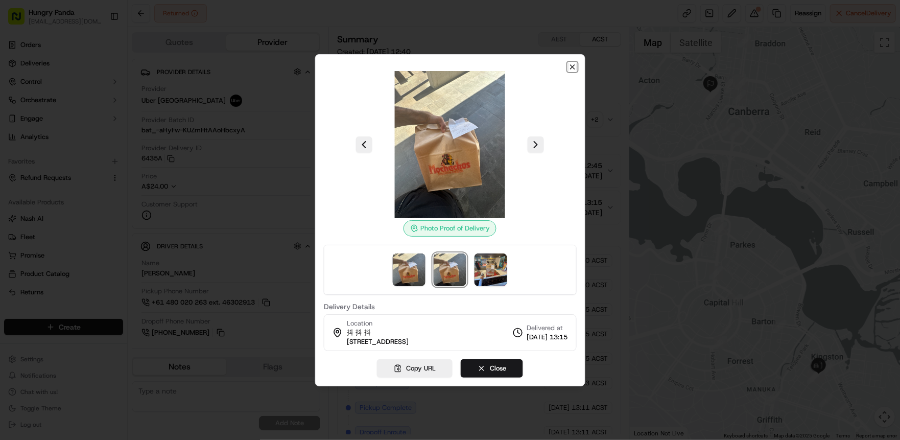
click at [572, 69] on icon "button" at bounding box center [572, 67] width 8 height 8
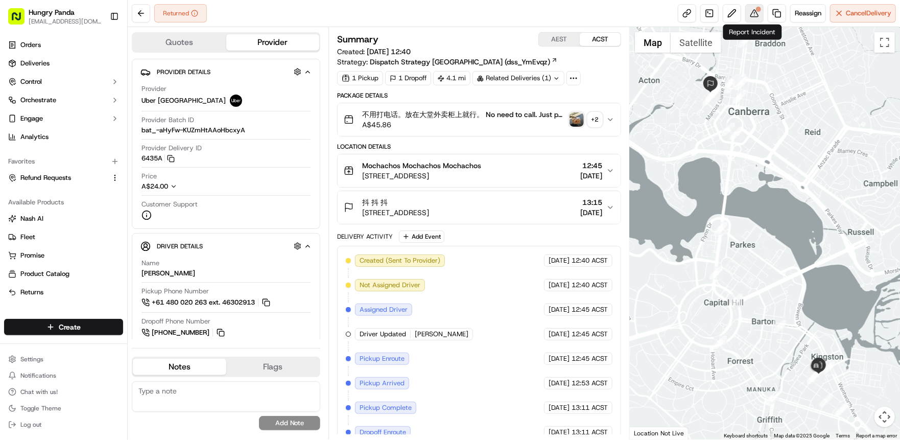
click at [756, 11] on div at bounding box center [758, 9] width 5 height 5
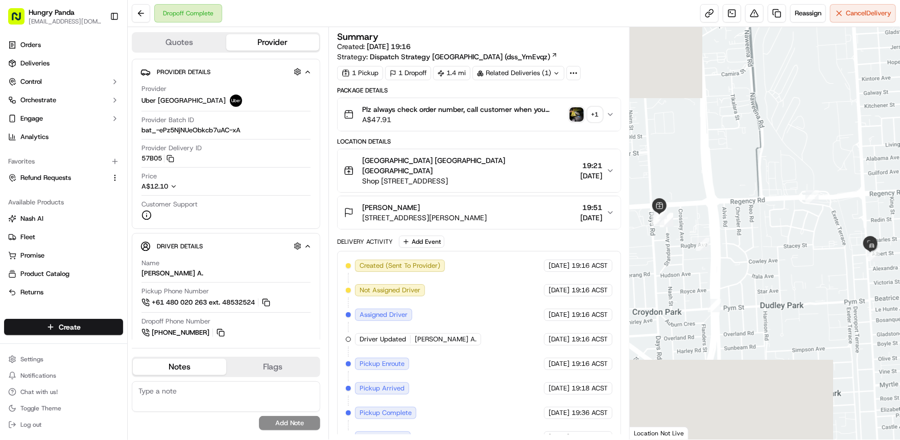
click at [570, 113] on img "button" at bounding box center [576, 114] width 14 height 14
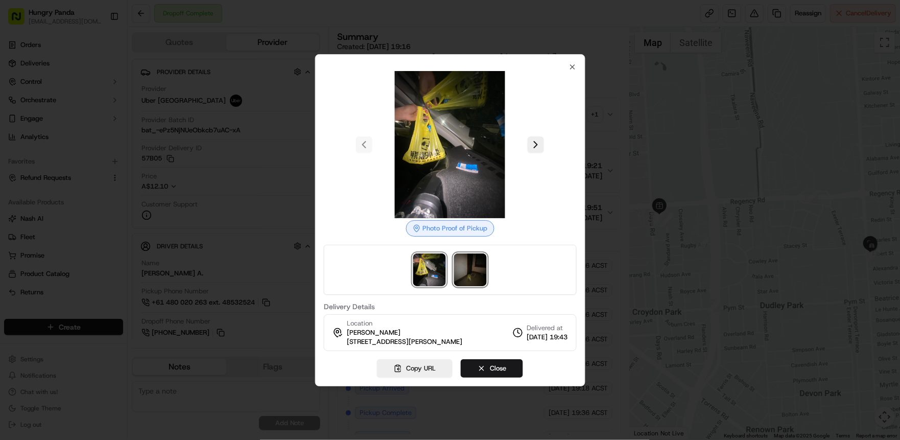
click at [462, 270] on img at bounding box center [470, 269] width 33 height 33
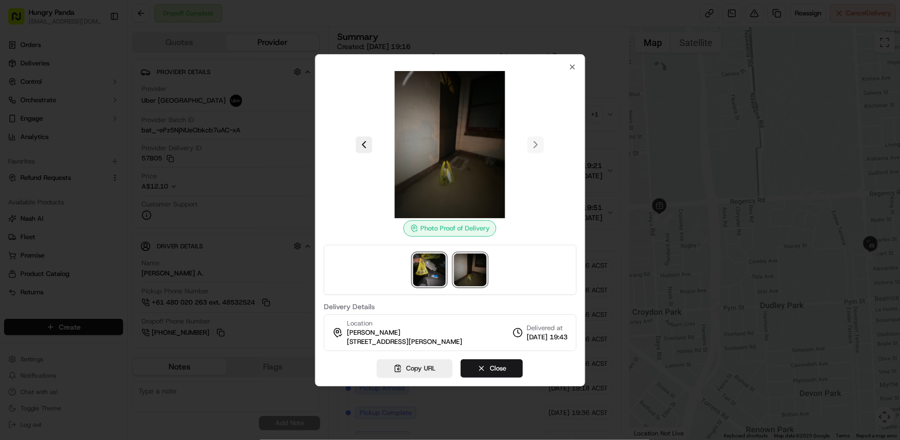
click at [432, 266] on img at bounding box center [429, 269] width 33 height 33
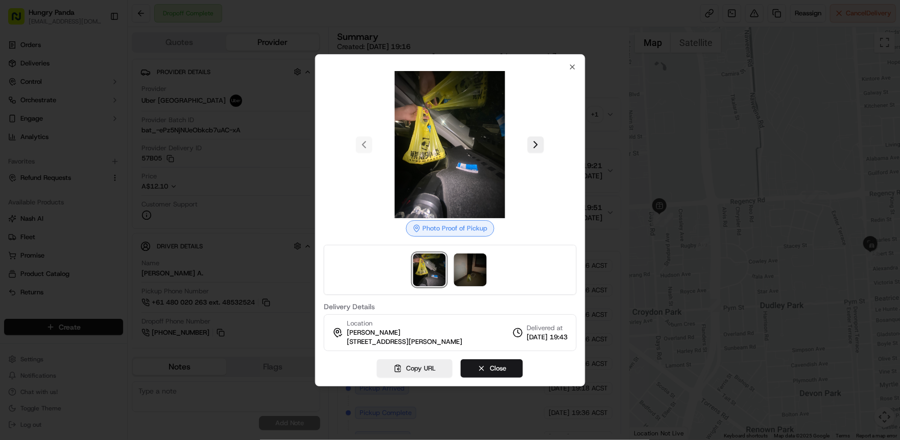
click at [433, 276] on img at bounding box center [429, 269] width 33 height 33
click at [572, 63] on icon "button" at bounding box center [572, 67] width 8 height 8
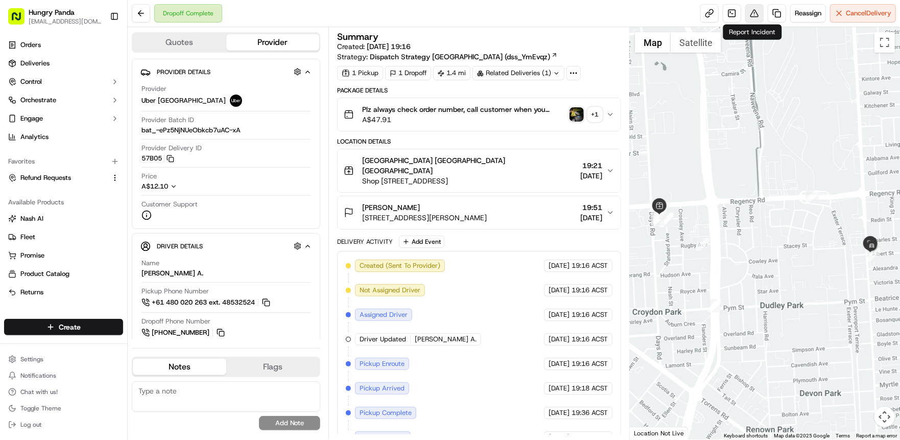
click at [754, 16] on button at bounding box center [754, 13] width 18 height 18
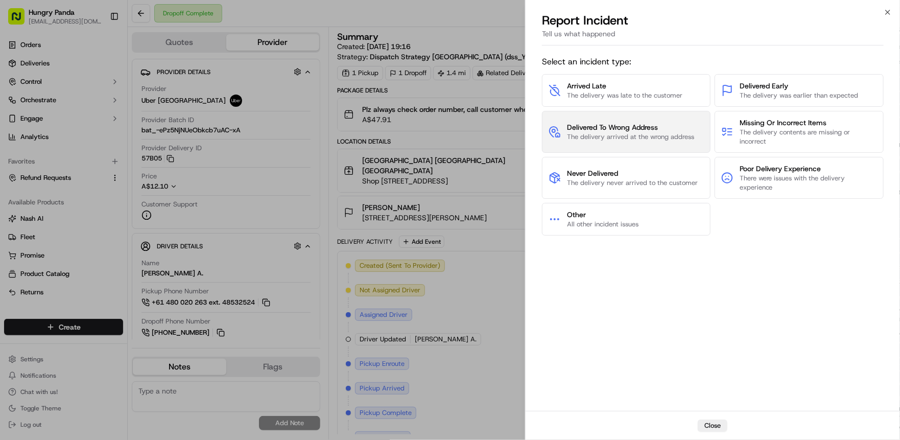
click at [655, 135] on span "The delivery arrived at the wrong address" at bounding box center [630, 136] width 127 height 9
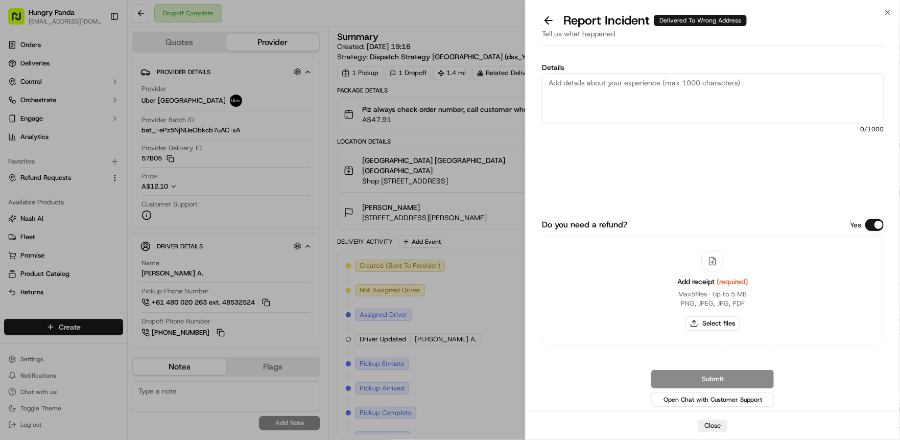
click at [712, 264] on icon at bounding box center [712, 261] width 6 height 8
click at [711, 321] on button "Select files" at bounding box center [712, 323] width 54 height 14
type input "C:\fakepath\9.5.jpeg"
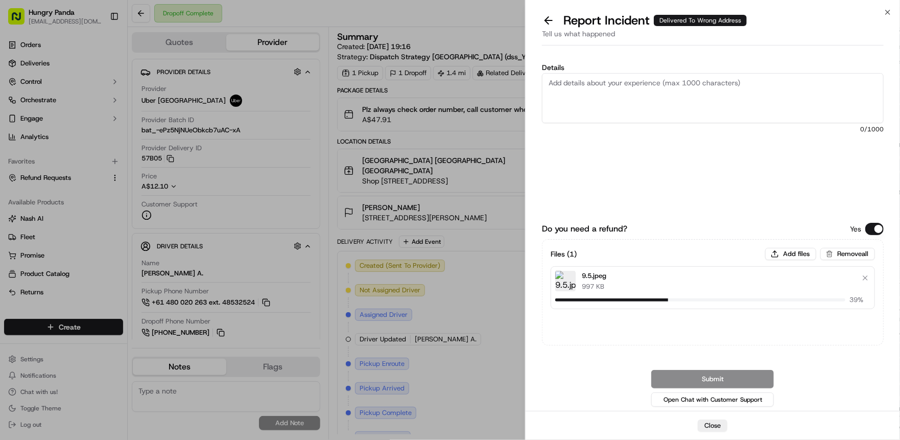
click at [641, 91] on textarea "Details" at bounding box center [713, 98] width 342 height 50
paste textarea "The customer reported that they did not receive the food. It was shown as deliv…"
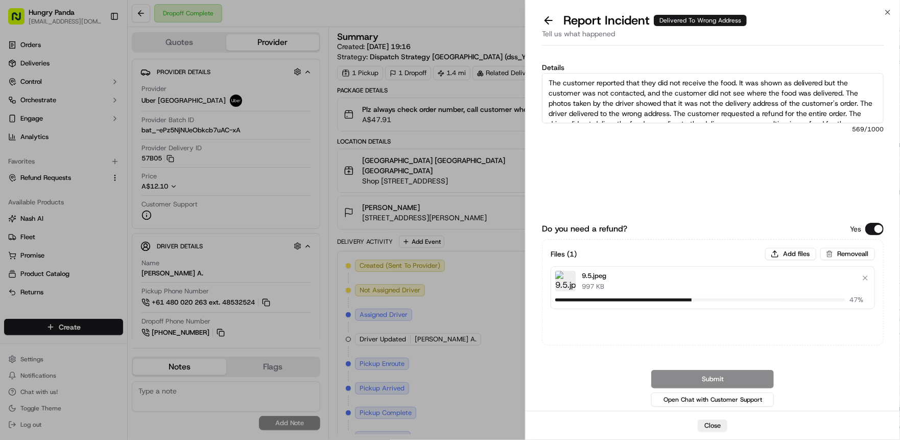
scroll to position [16, 0]
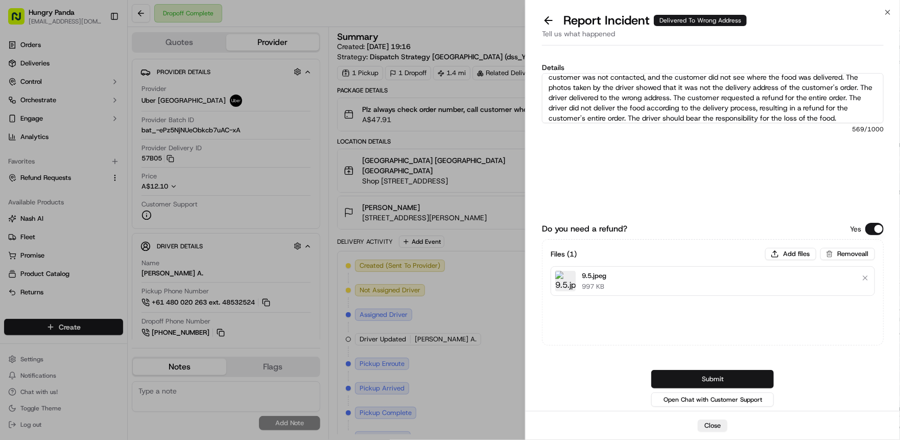
type textarea "The customer reported that they did not receive the food. It was shown as deliv…"
click at [720, 378] on button "Submit" at bounding box center [712, 379] width 123 height 18
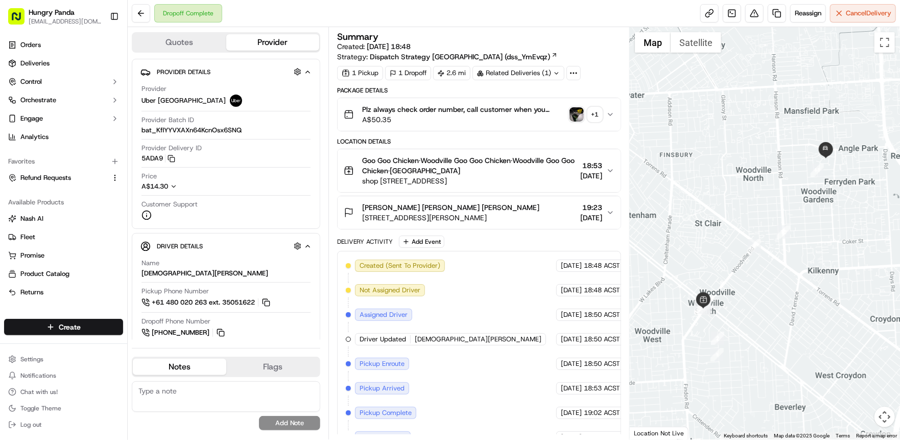
click at [579, 116] on img "button" at bounding box center [576, 114] width 14 height 14
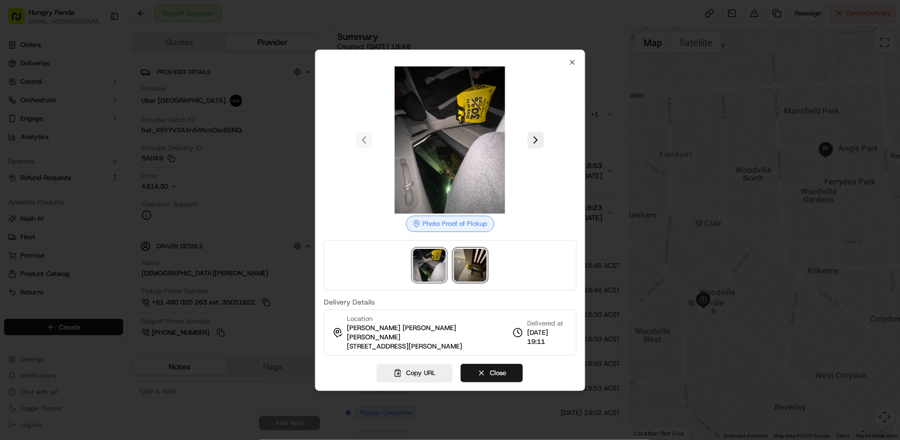
click at [461, 265] on img at bounding box center [470, 265] width 33 height 33
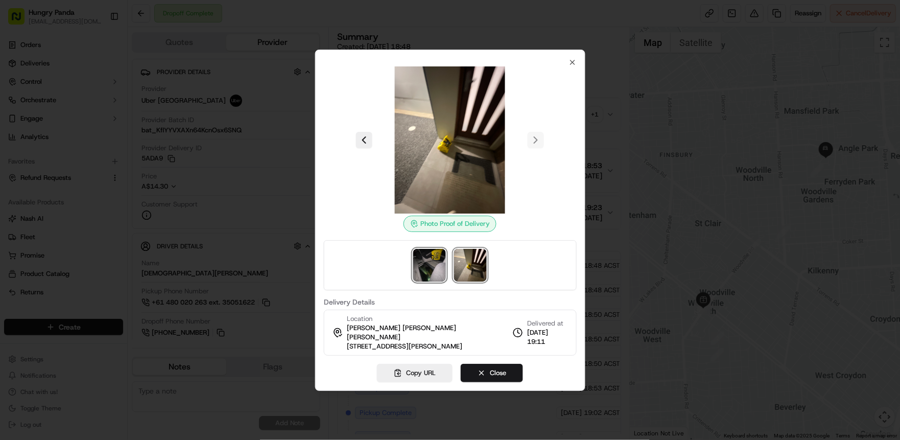
click at [434, 258] on img at bounding box center [429, 265] width 33 height 33
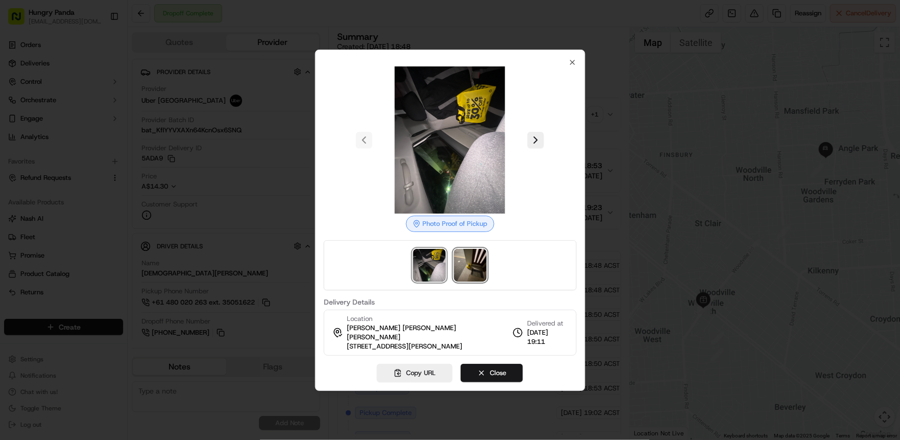
click at [466, 253] on img at bounding box center [470, 265] width 33 height 33
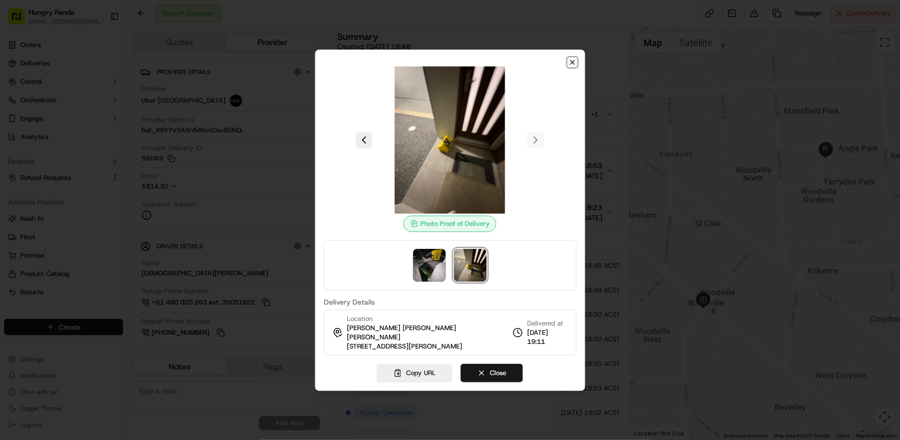
click at [570, 60] on icon "button" at bounding box center [572, 62] width 8 height 8
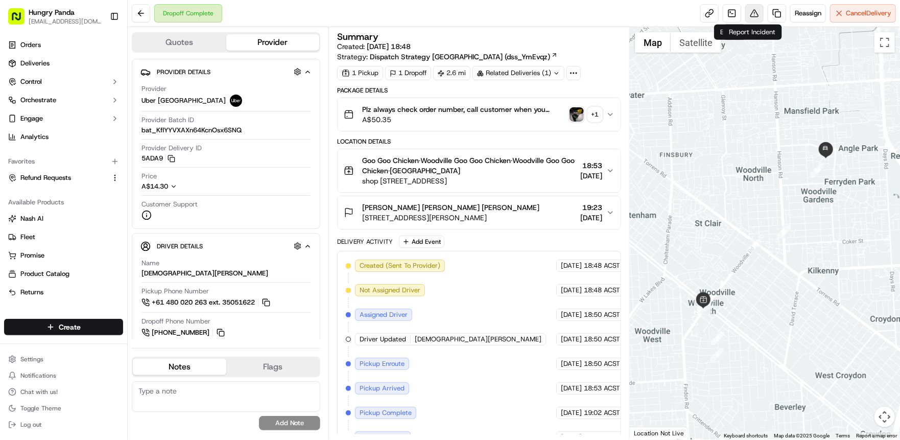
click at [754, 13] on button at bounding box center [754, 13] width 18 height 18
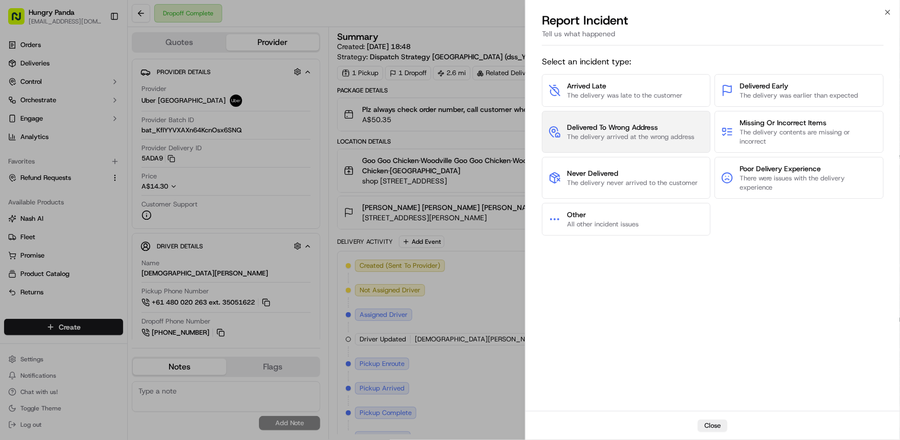
click at [623, 138] on span "The delivery arrived at the wrong address" at bounding box center [630, 136] width 127 height 9
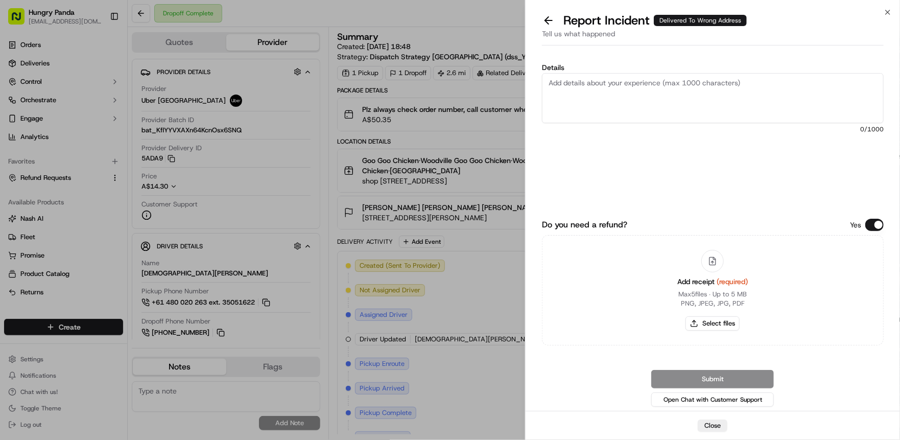
click at [622, 93] on textarea "Details" at bounding box center [713, 98] width 342 height 50
click at [712, 263] on icon at bounding box center [712, 260] width 9 height 9
click at [709, 319] on button "Select files" at bounding box center [712, 323] width 54 height 14
type input "C:\fakepath\9.511.jpeg"
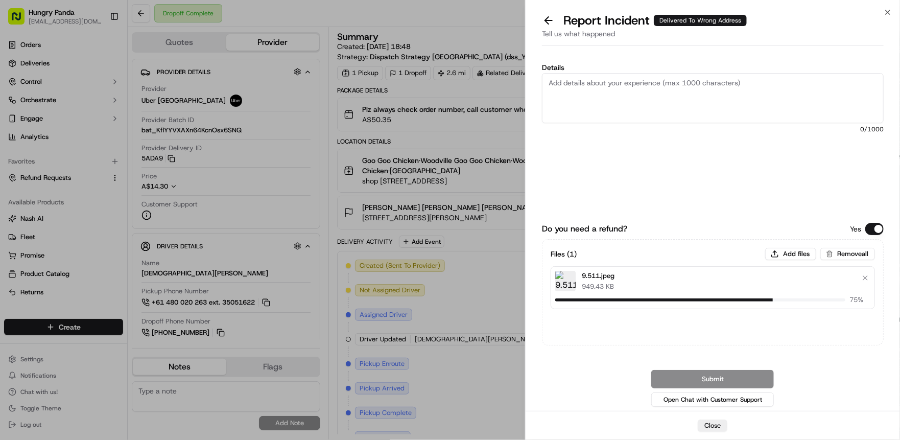
click at [637, 91] on textarea "Details" at bounding box center [713, 98] width 342 height 50
paste textarea "The customer reported that they did not receive the food. It was shown as deliv…"
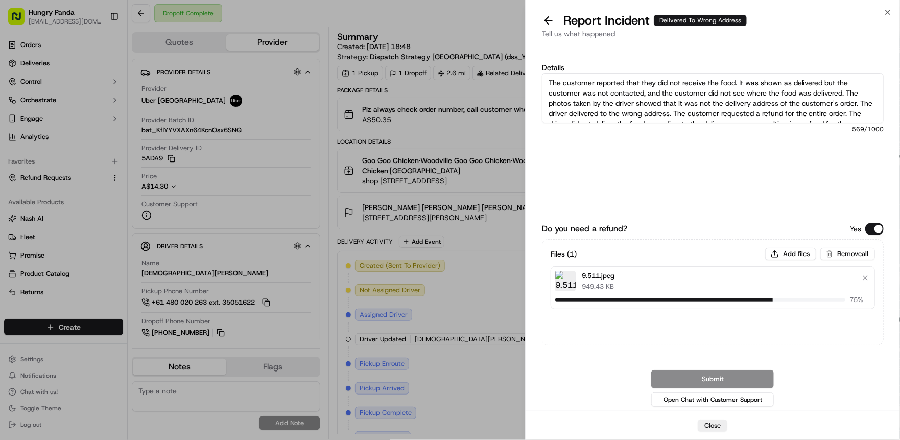
scroll to position [16, 0]
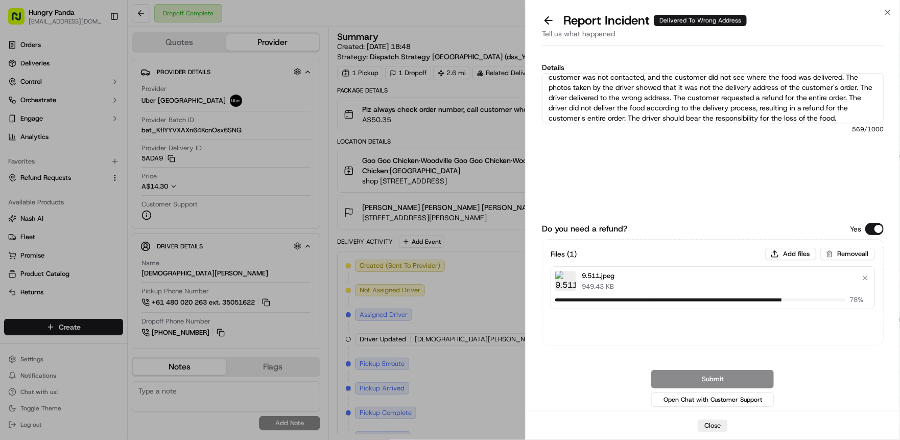
type textarea "The customer reported that they did not receive the food. It was shown as deliv…"
click at [669, 186] on div "Details The customer reported that they did not receive the food. It was shown …" at bounding box center [713, 133] width 342 height 138
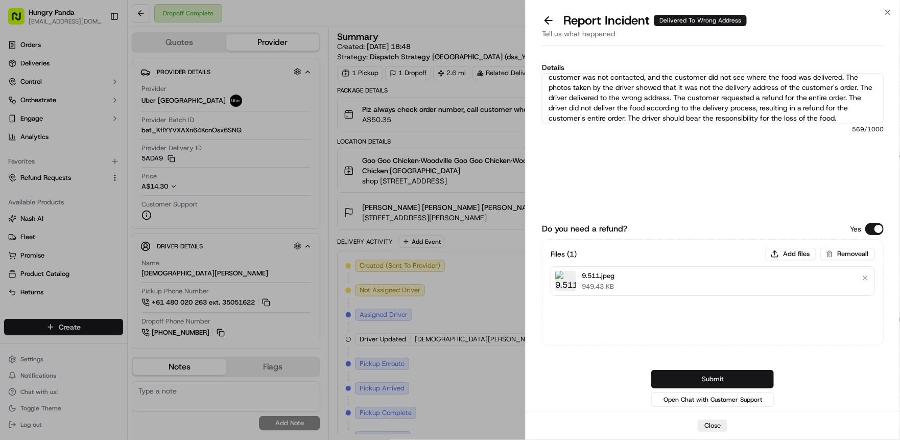
click at [698, 374] on button "Submit" at bounding box center [712, 379] width 123 height 18
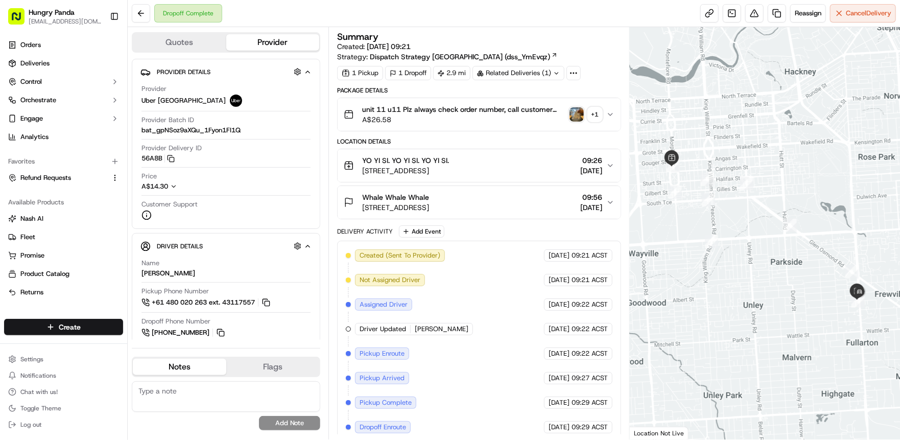
click at [555, 118] on span "A$26.58" at bounding box center [463, 119] width 203 height 10
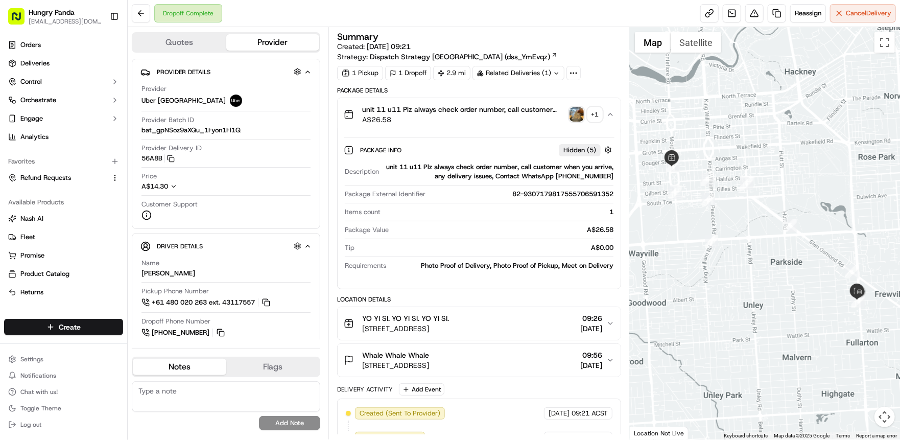
click at [584, 110] on div "button" at bounding box center [576, 114] width 14 height 14
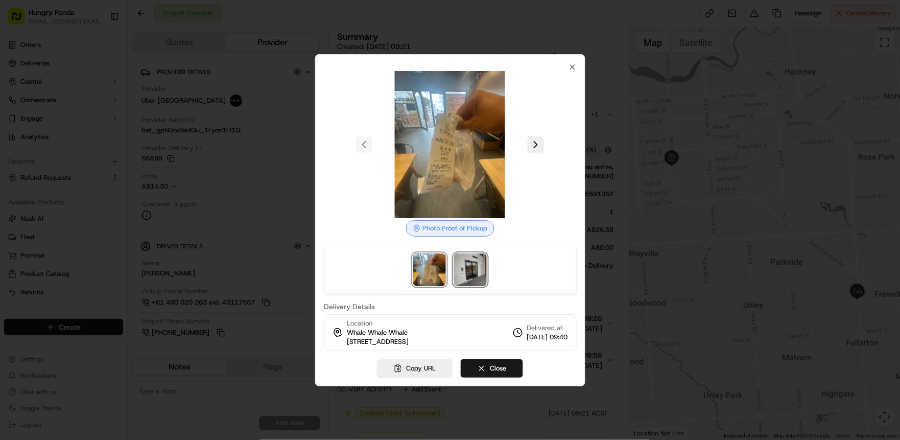
click at [469, 269] on img at bounding box center [470, 269] width 33 height 33
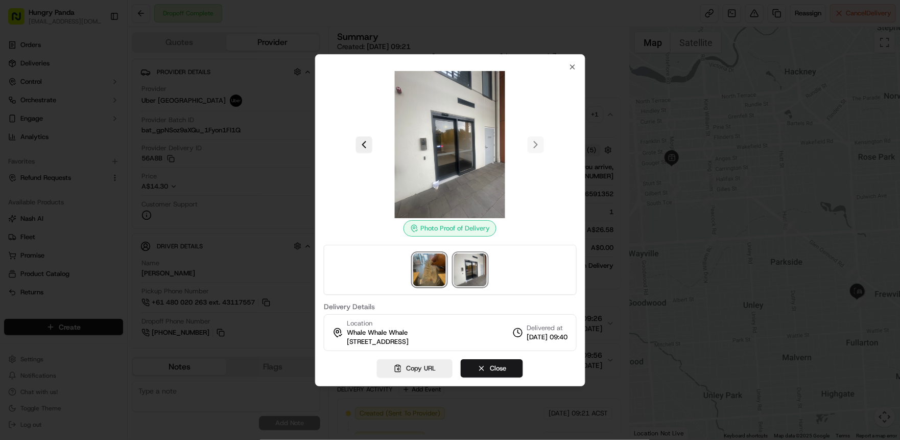
click at [430, 268] on img at bounding box center [429, 269] width 33 height 33
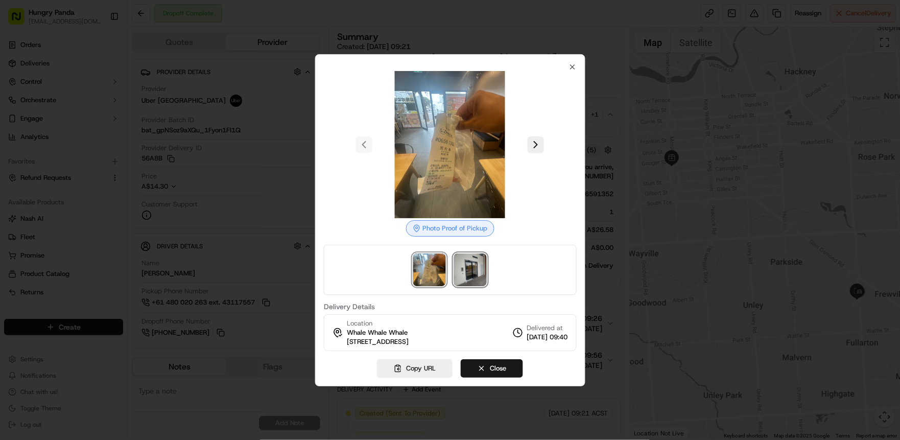
click at [466, 273] on img at bounding box center [470, 269] width 33 height 33
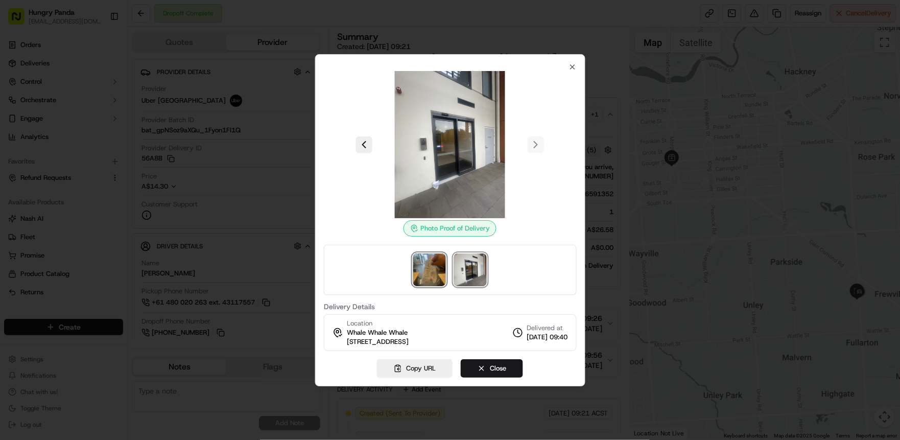
drag, startPoint x: 453, startPoint y: 166, endPoint x: 430, endPoint y: 271, distance: 107.2
click at [430, 271] on img at bounding box center [429, 269] width 33 height 33
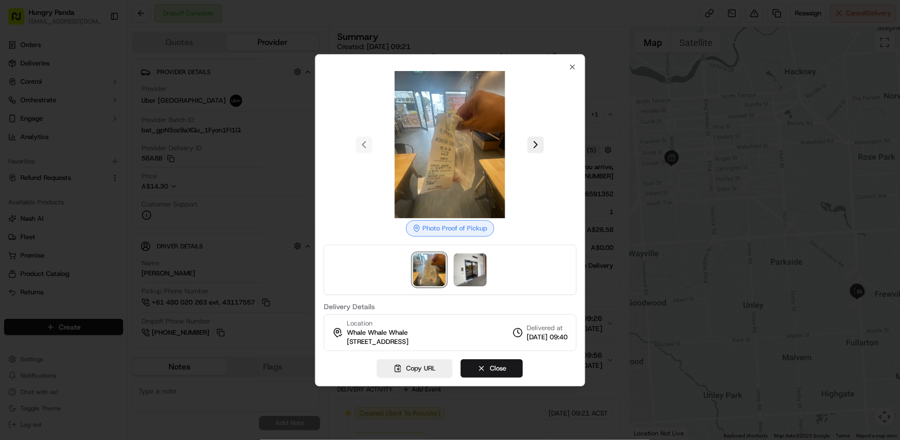
drag, startPoint x: 433, startPoint y: 167, endPoint x: 558, endPoint y: 151, distance: 125.7
click at [558, 151] on div at bounding box center [450, 144] width 253 height 147
click at [476, 272] on img at bounding box center [470, 269] width 33 height 33
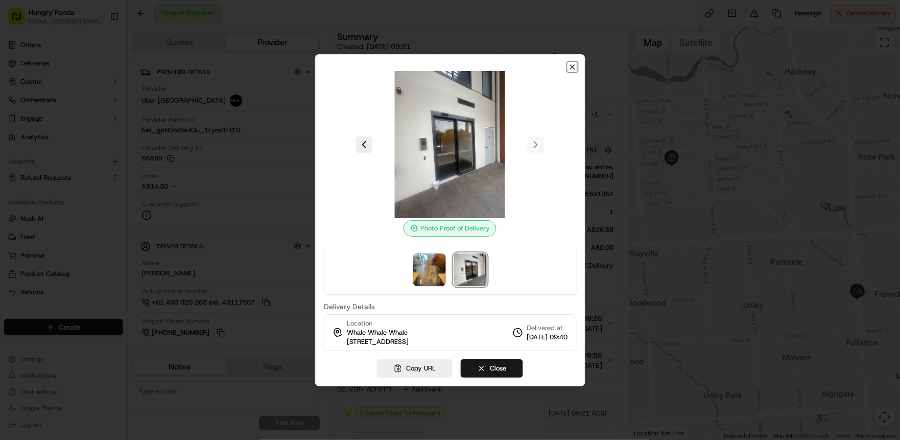
click at [573, 65] on icon "button" at bounding box center [572, 67] width 4 height 4
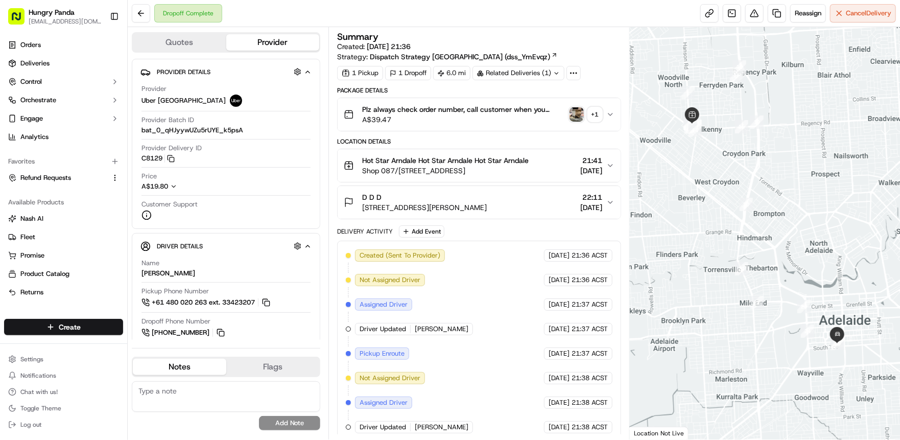
click at [570, 115] on img "button" at bounding box center [576, 114] width 14 height 14
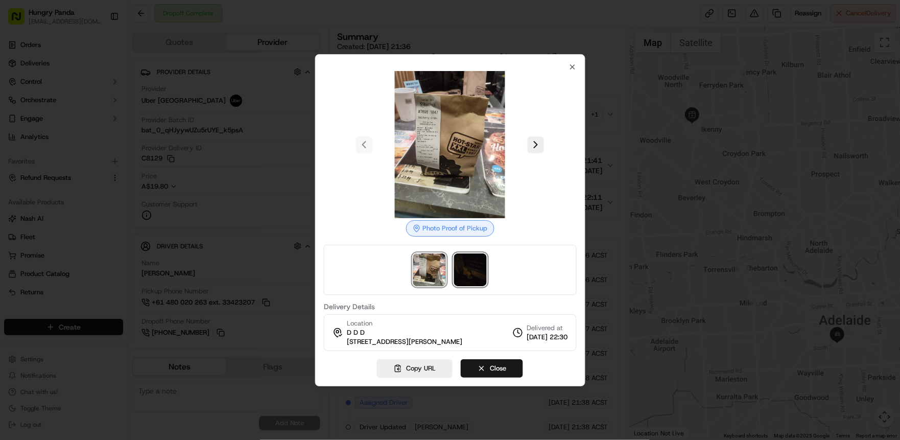
click at [470, 268] on img at bounding box center [470, 269] width 33 height 33
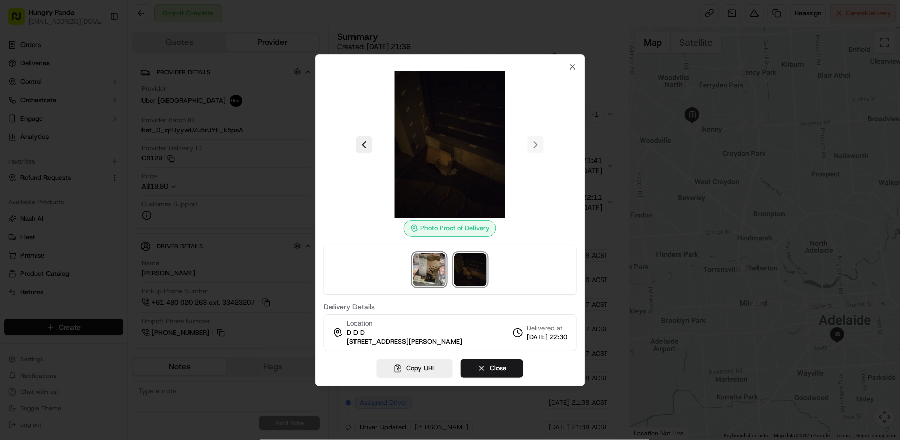
click at [437, 268] on img at bounding box center [429, 269] width 33 height 33
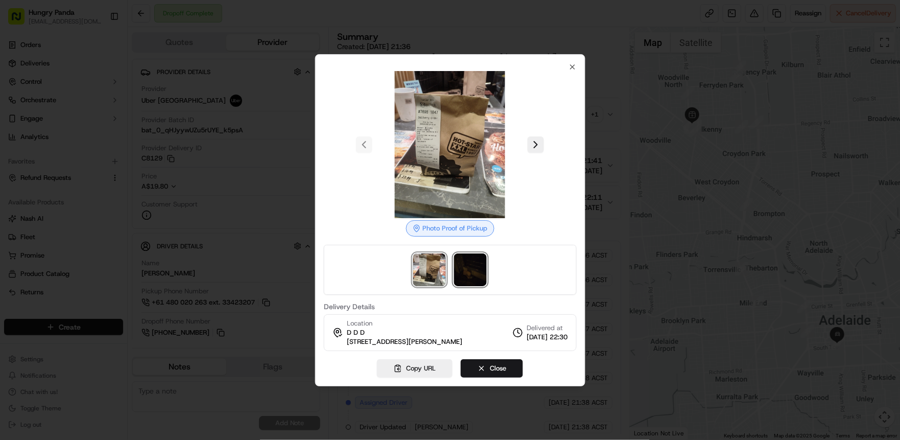
click at [473, 275] on img at bounding box center [470, 269] width 33 height 33
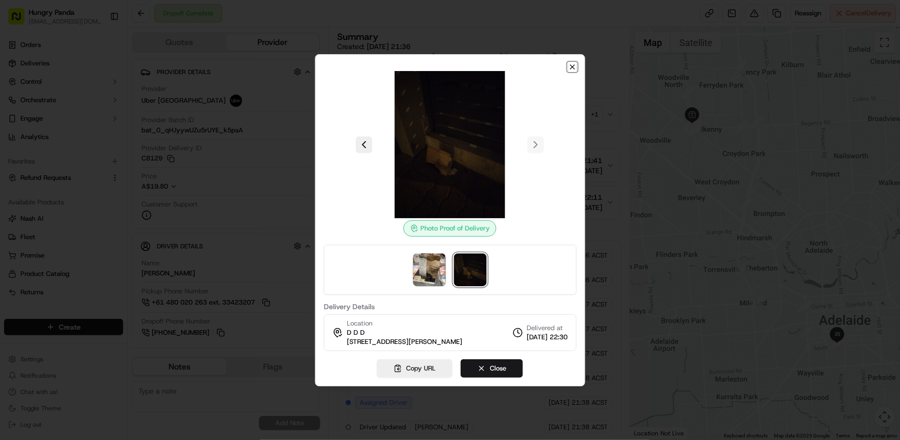
click at [568, 65] on icon "button" at bounding box center [572, 67] width 8 height 8
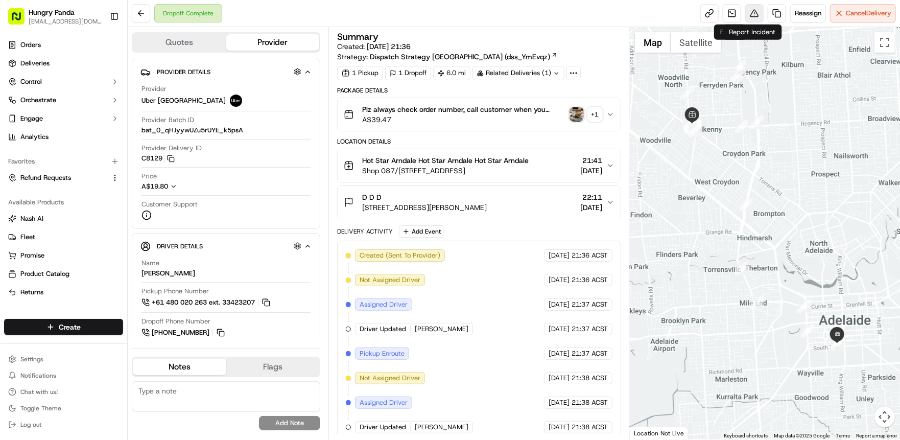
click at [750, 13] on button at bounding box center [754, 13] width 18 height 18
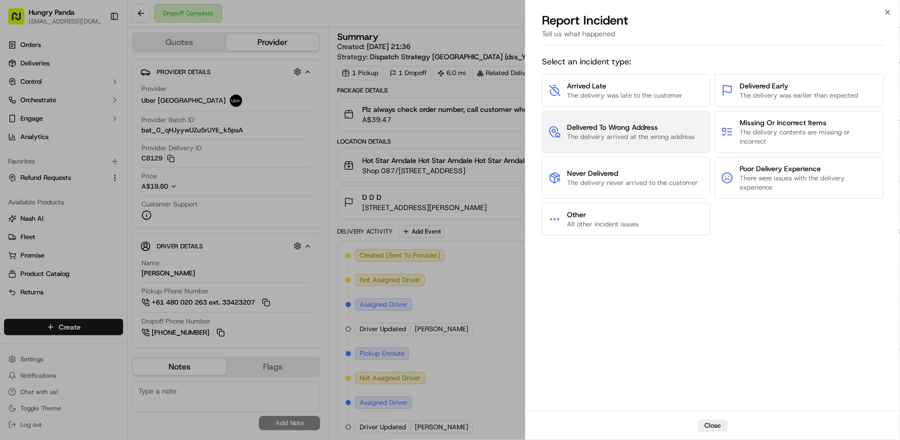
click at [626, 132] on span "The delivery arrived at the wrong address" at bounding box center [630, 136] width 127 height 9
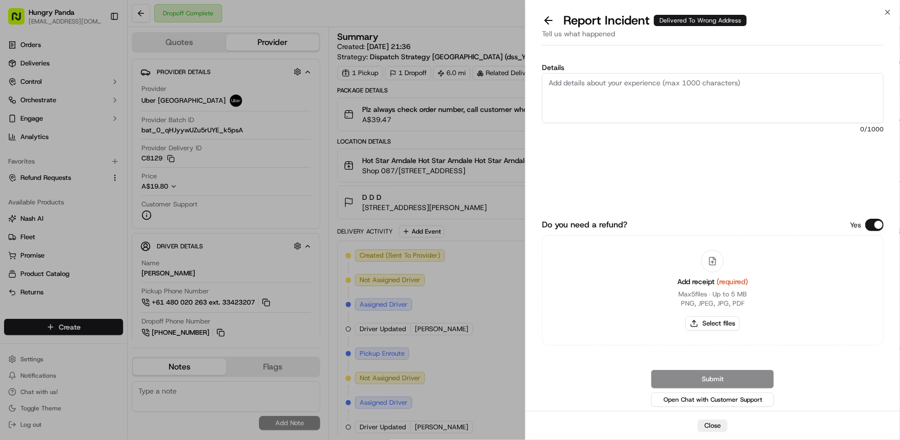
click at [630, 96] on textarea "Details" at bounding box center [713, 98] width 342 height 50
click at [606, 81] on textarea "Details" at bounding box center [713, 98] width 342 height 50
paste textarea "The customer reported that they did not receive the food. It was shown as deliv…"
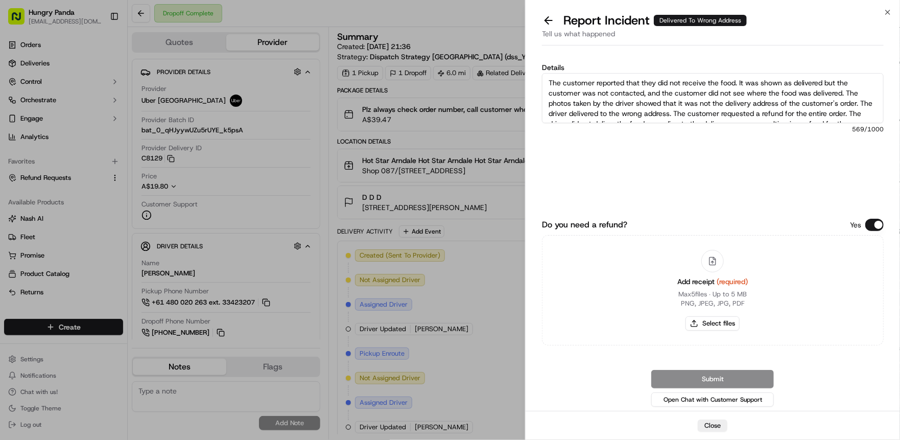
scroll to position [16, 0]
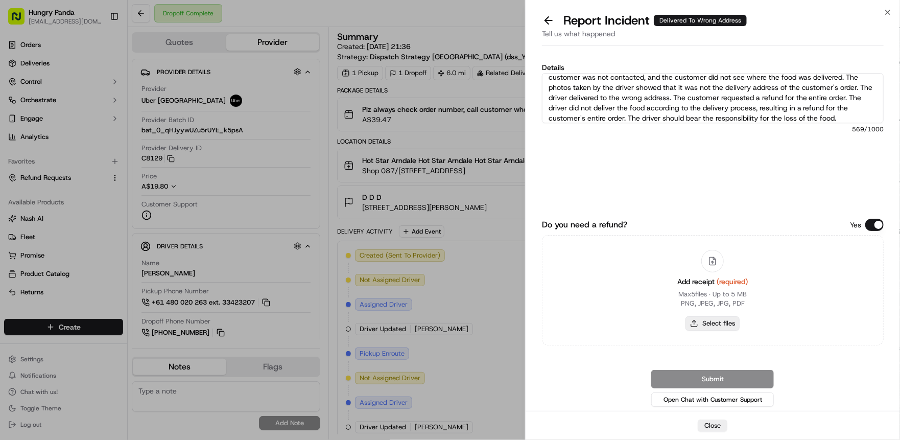
type textarea "The customer reported that they did not receive the food. It was shown as deliv…"
click at [713, 324] on button "Select files" at bounding box center [712, 323] width 54 height 14
type input "C:\fakepath\9.6.jpeg"
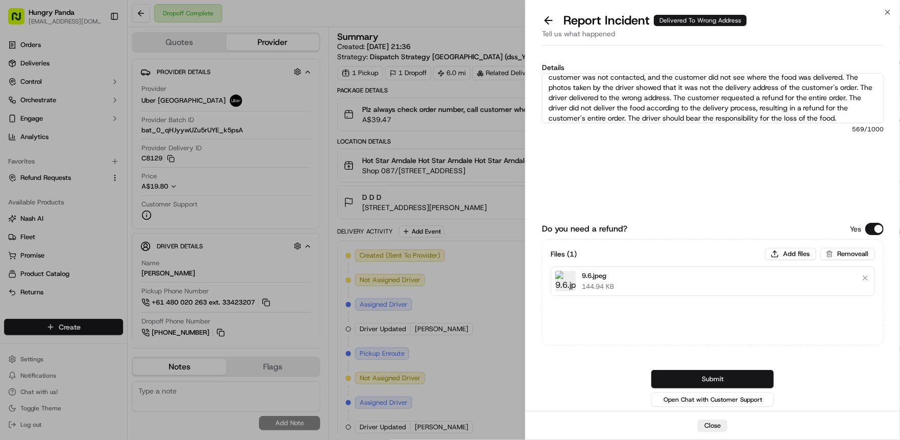
click at [718, 379] on button "Submit" at bounding box center [712, 379] width 123 height 18
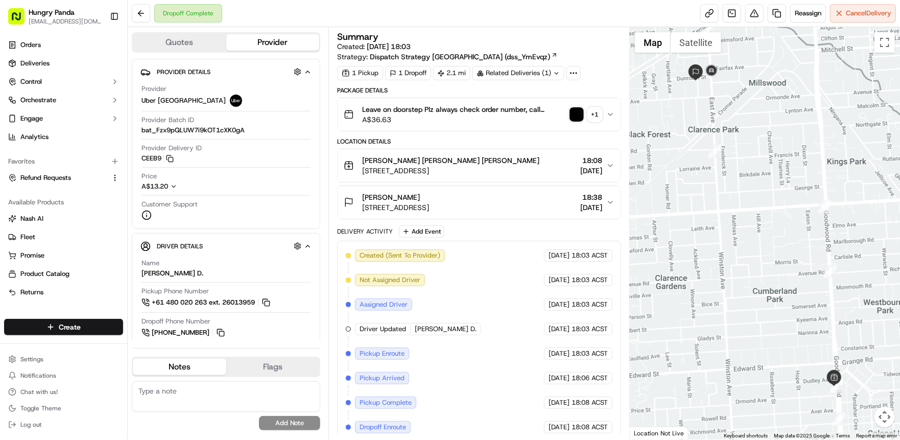
click at [563, 109] on span "Leave on doorstep Plz always check order number, call customer when you arrive,…" at bounding box center [463, 109] width 203 height 10
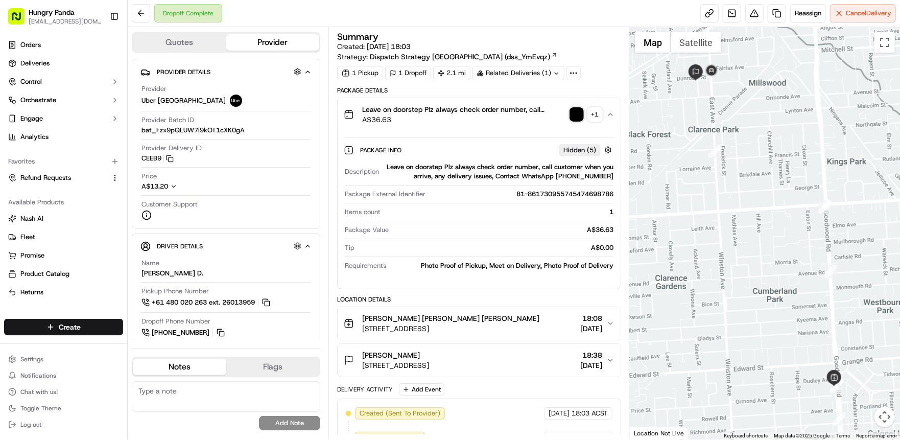
click at [576, 114] on img "button" at bounding box center [576, 114] width 14 height 14
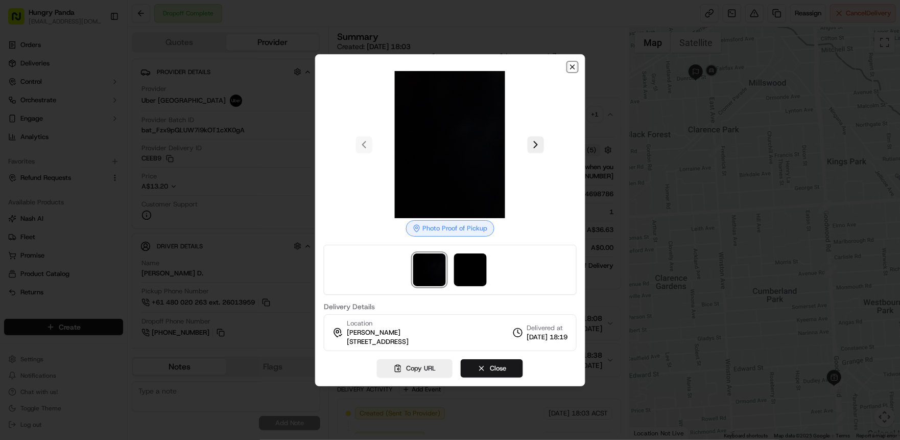
click at [568, 63] on icon "button" at bounding box center [572, 67] width 8 height 8
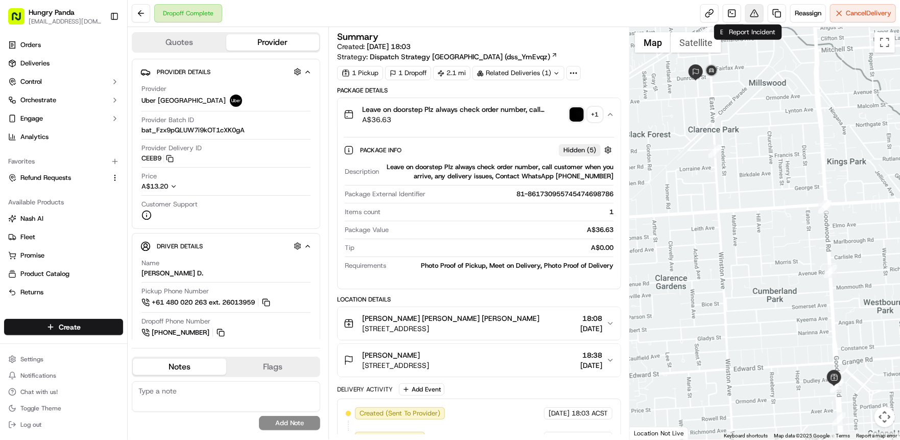
click at [753, 16] on button at bounding box center [754, 13] width 18 height 18
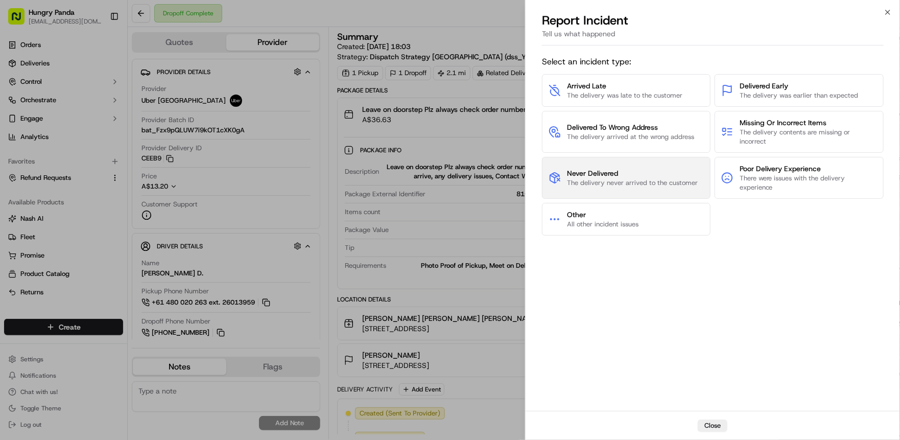
click at [613, 173] on span "Never Delivered" at bounding box center [632, 173] width 131 height 10
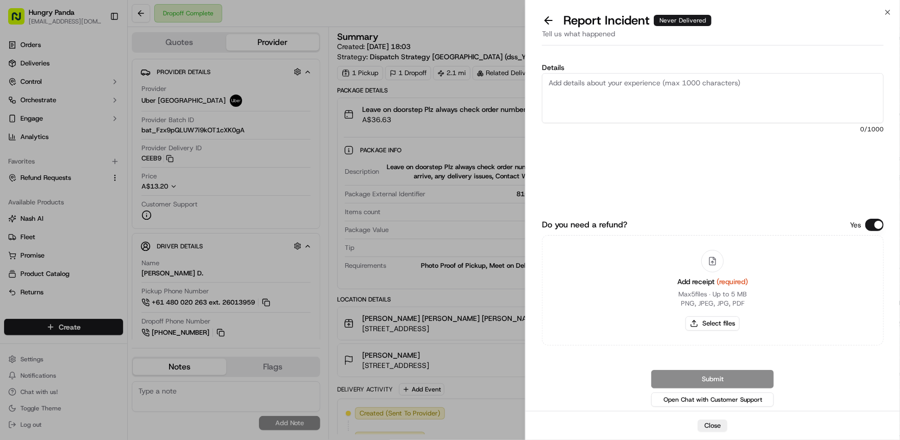
click at [615, 102] on textarea "Details" at bounding box center [713, 98] width 342 height 50
click at [626, 102] on textarea "Details" at bounding box center [713, 98] width 342 height 50
paste textarea "The customer reported that they did not receive the food. It was shown as deliv…"
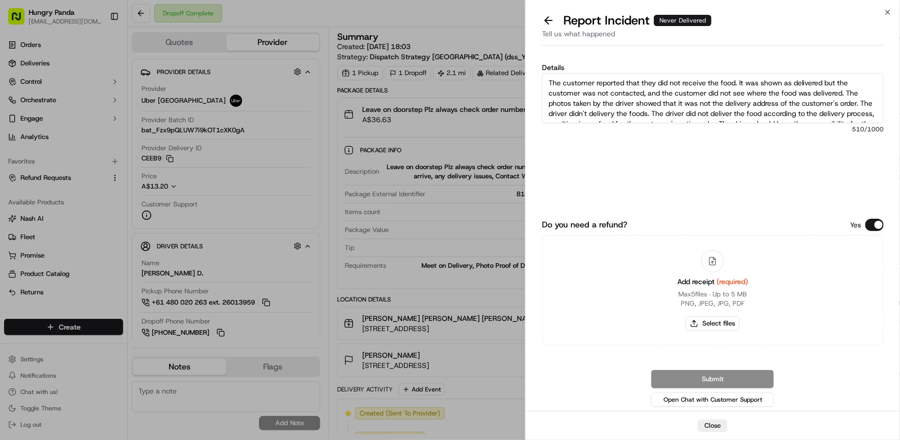
scroll to position [16, 0]
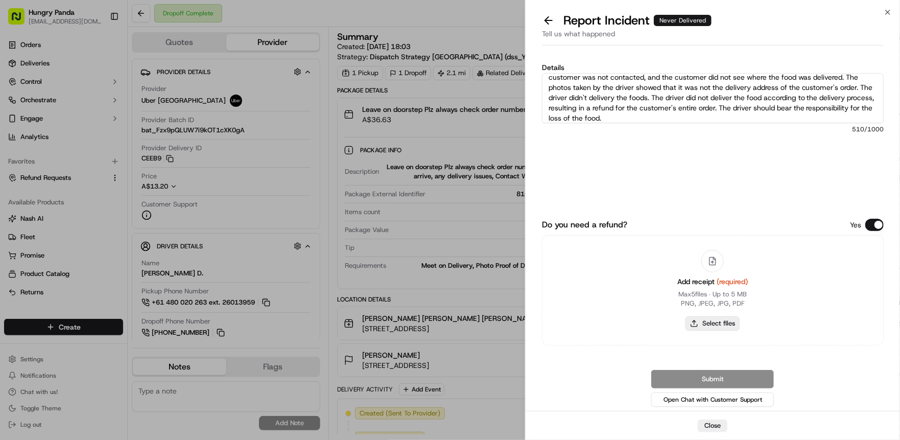
type textarea "The customer reported that they did not receive the food. It was shown as deliv…"
click at [716, 320] on button "Select files" at bounding box center [712, 323] width 54 height 14
type input "C:\fakepath\9.8.jpeg"
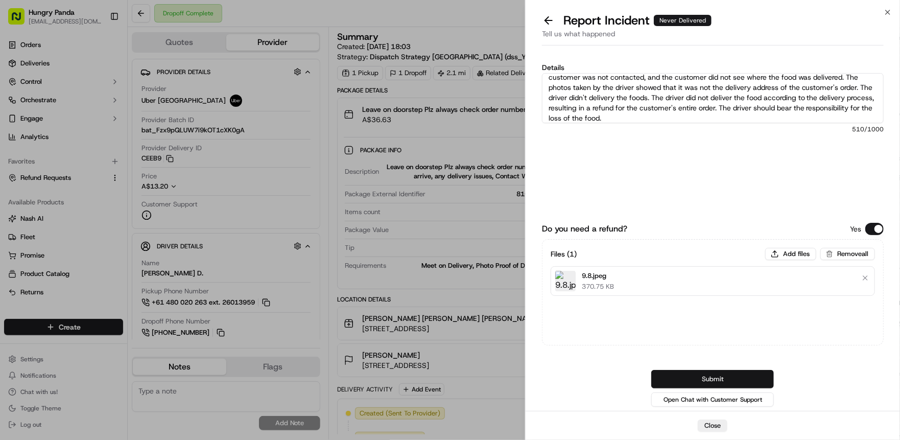
click at [736, 374] on button "Submit" at bounding box center [712, 379] width 123 height 18
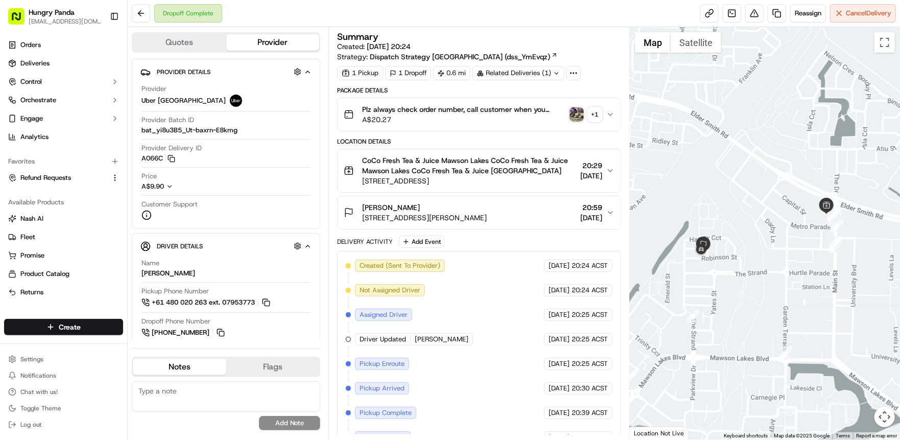
click at [560, 115] on span "A$20.27" at bounding box center [463, 119] width 203 height 10
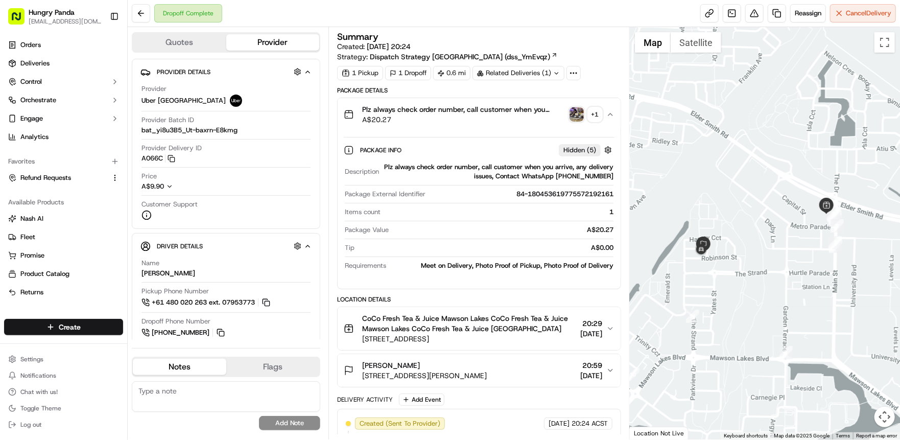
click at [575, 110] on img "button" at bounding box center [576, 114] width 14 height 14
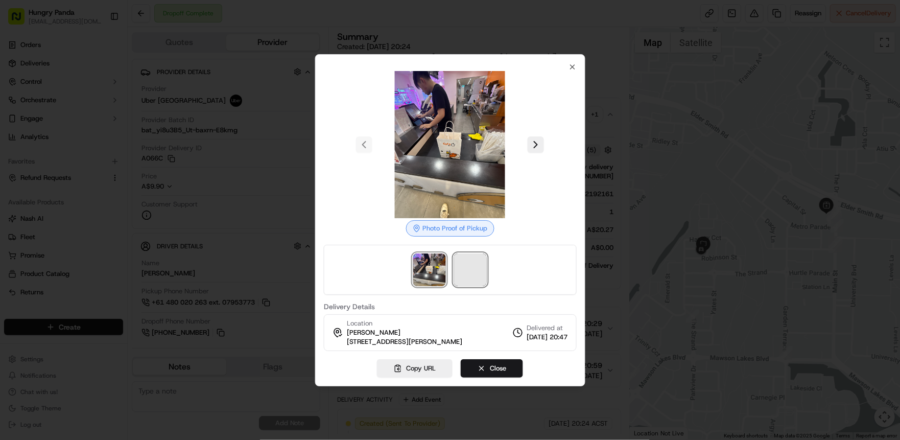
click at [471, 272] on span at bounding box center [470, 269] width 33 height 33
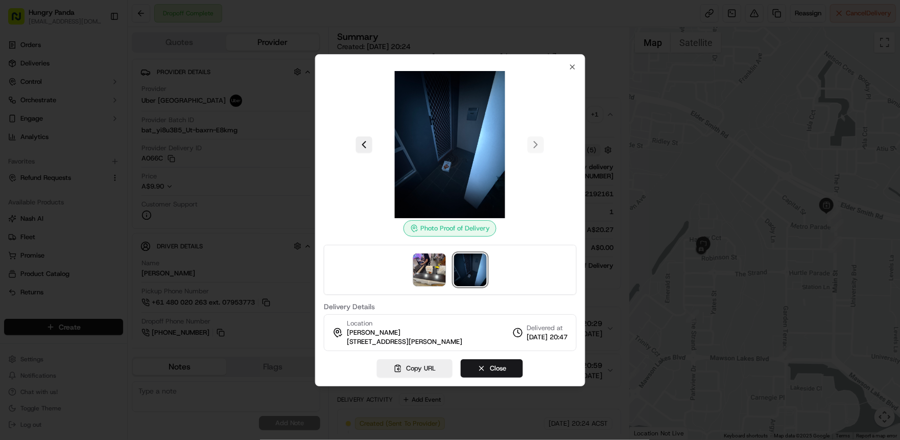
drag, startPoint x: 442, startPoint y: 164, endPoint x: 516, endPoint y: 131, distance: 80.9
click at [516, 131] on img at bounding box center [449, 144] width 147 height 147
click at [432, 258] on img at bounding box center [429, 269] width 33 height 33
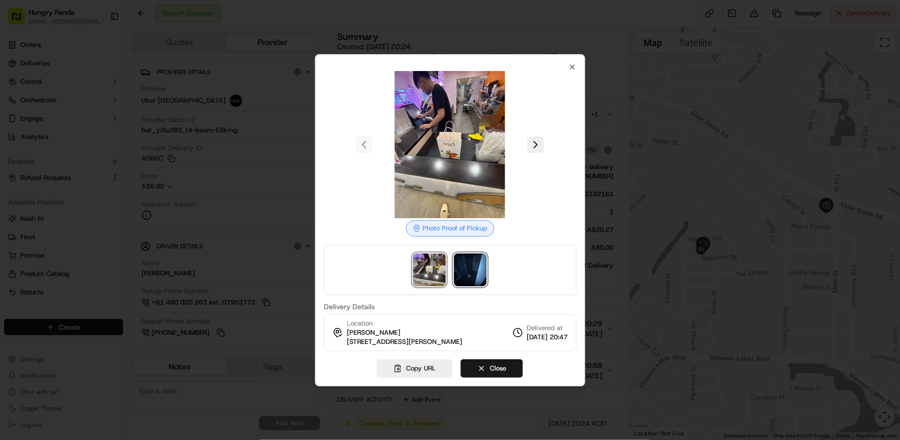
click at [471, 263] on img at bounding box center [470, 269] width 33 height 33
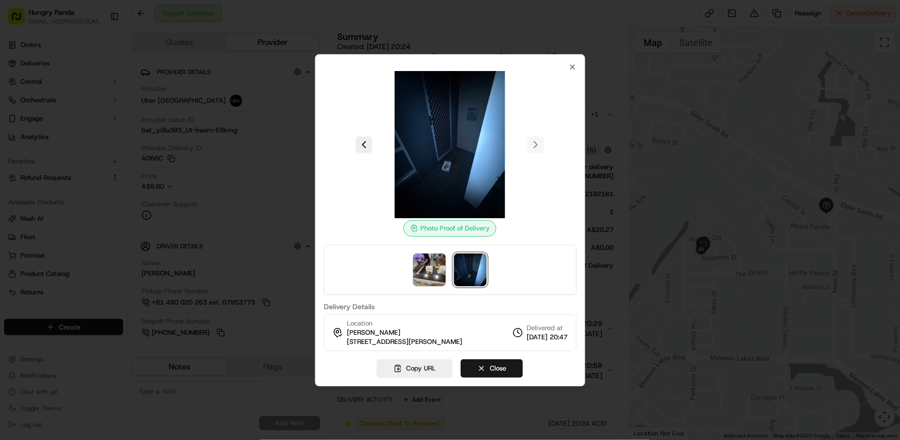
click at [572, 31] on div at bounding box center [450, 220] width 900 height 440
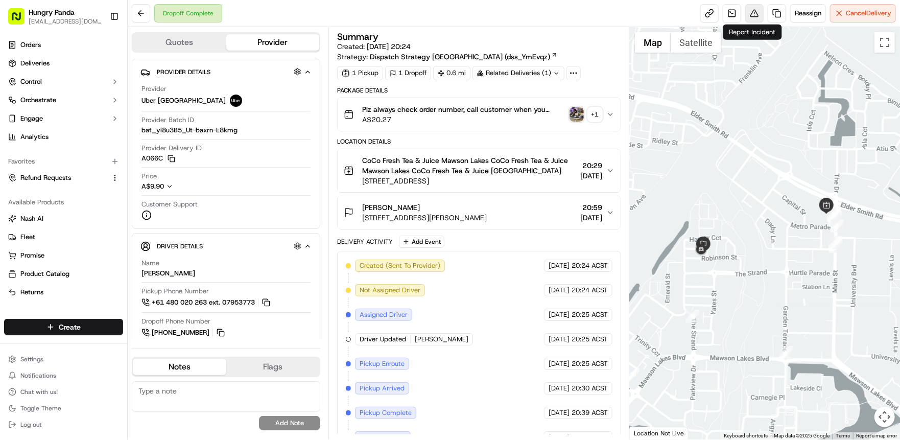
click at [756, 18] on button at bounding box center [754, 13] width 18 height 18
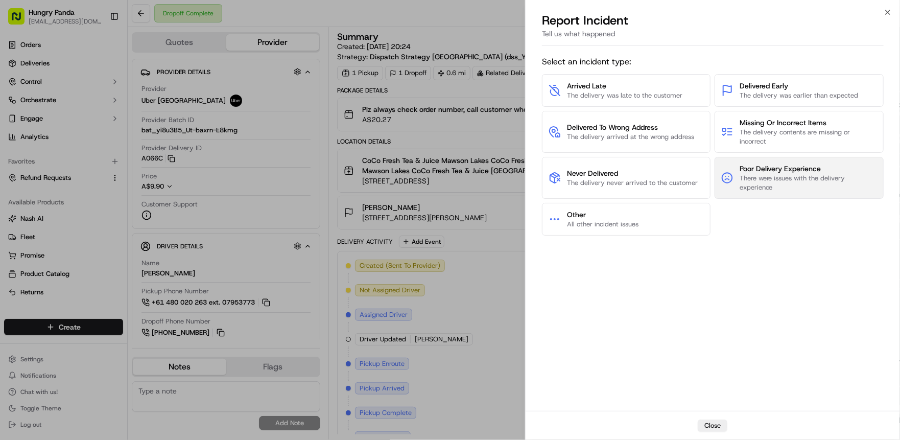
click at [766, 183] on span "There were issues with the delivery experience" at bounding box center [807, 183] width 137 height 18
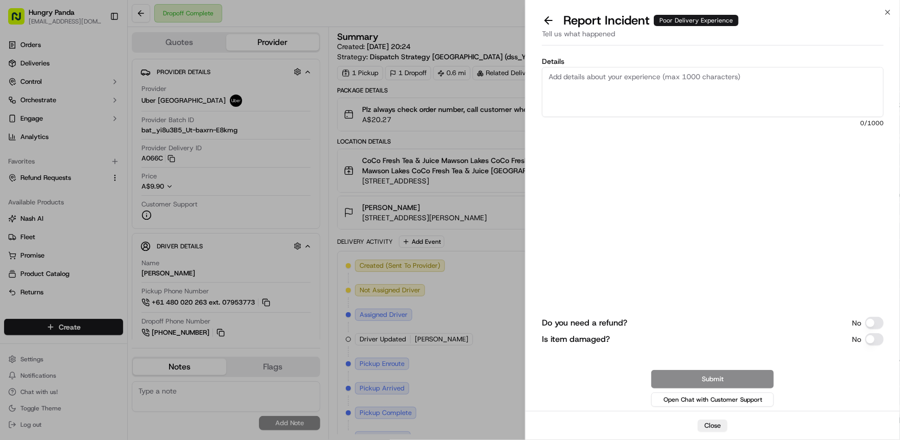
click at [632, 74] on textarea "Details" at bounding box center [713, 92] width 342 height 50
paste textarea "The customer reported that they did not receive the food. It was shown as deliv…"
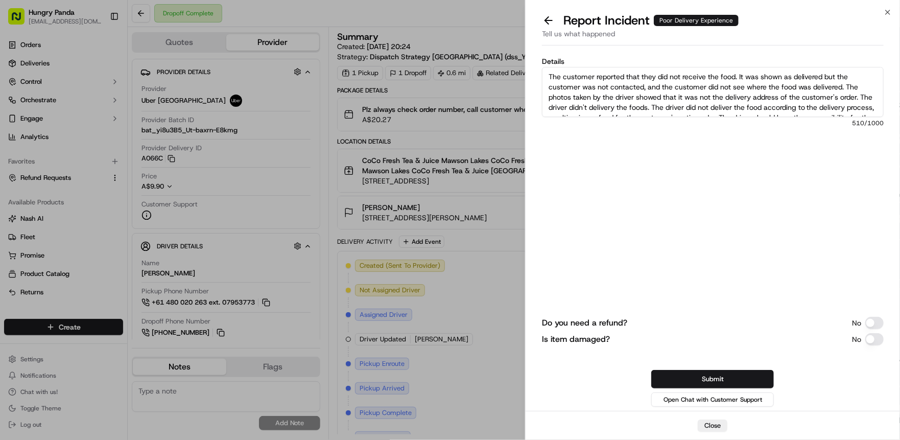
scroll to position [16, 0]
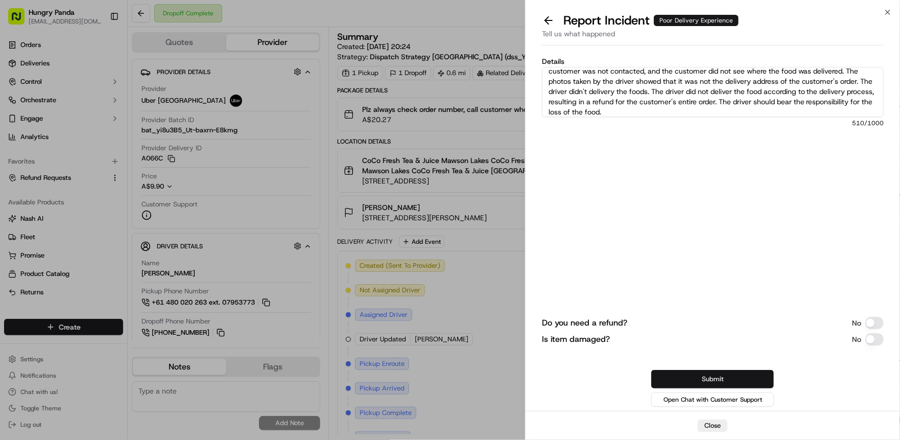
type textarea "The customer reported that they did not receive the food. It was shown as deliv…"
drag, startPoint x: 693, startPoint y: 386, endPoint x: 694, endPoint y: 278, distance: 108.3
click at [694, 289] on div "Do you need a refund? No Is item damaged? No Submit Open Chat with Customer Sup…" at bounding box center [713, 308] width 342 height 200
click at [874, 324] on button "Do you need a refund?" at bounding box center [874, 323] width 18 height 12
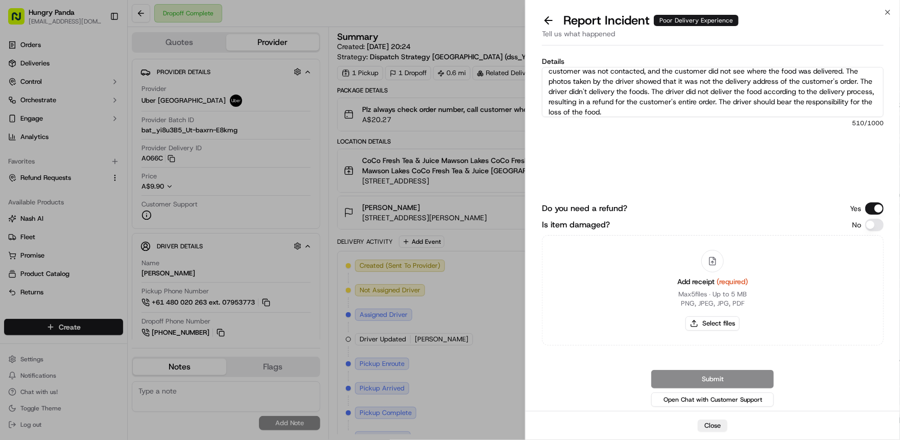
click at [710, 256] on icon at bounding box center [712, 260] width 9 height 9
click at [710, 321] on button "Select files" at bounding box center [712, 323] width 54 height 14
type input "C:\fakepath\9.10.jpeg"
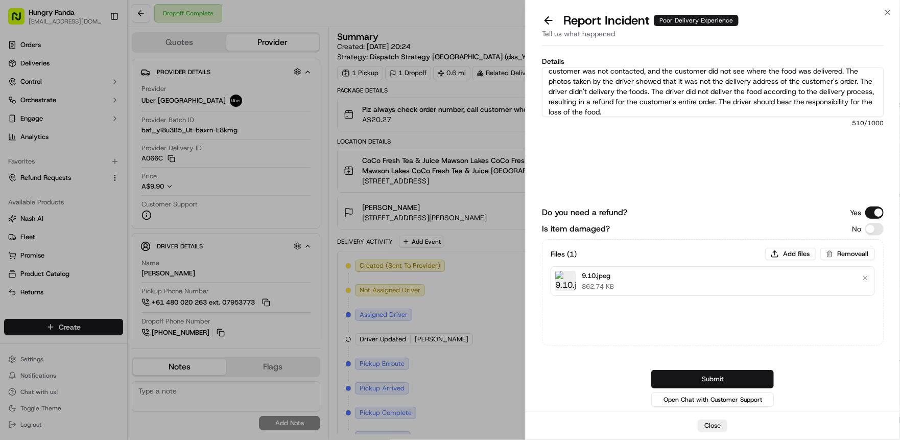
click at [717, 377] on button "Submit" at bounding box center [712, 379] width 123 height 18
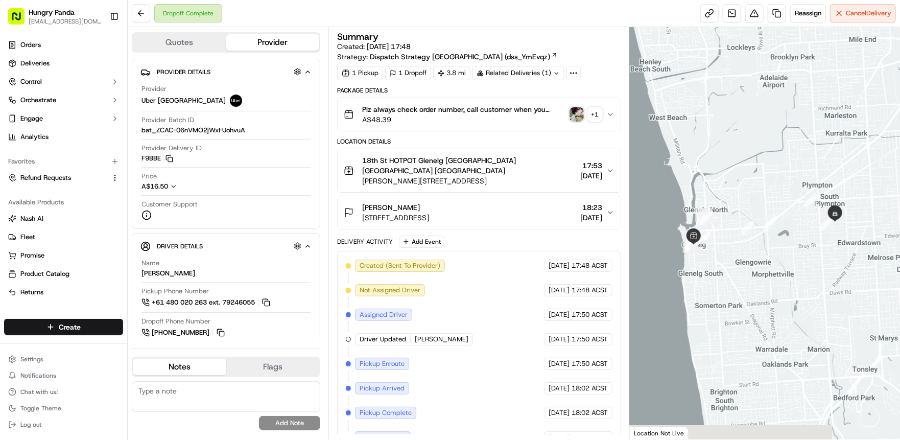
click at [556, 115] on span "A$48.39" at bounding box center [463, 119] width 203 height 10
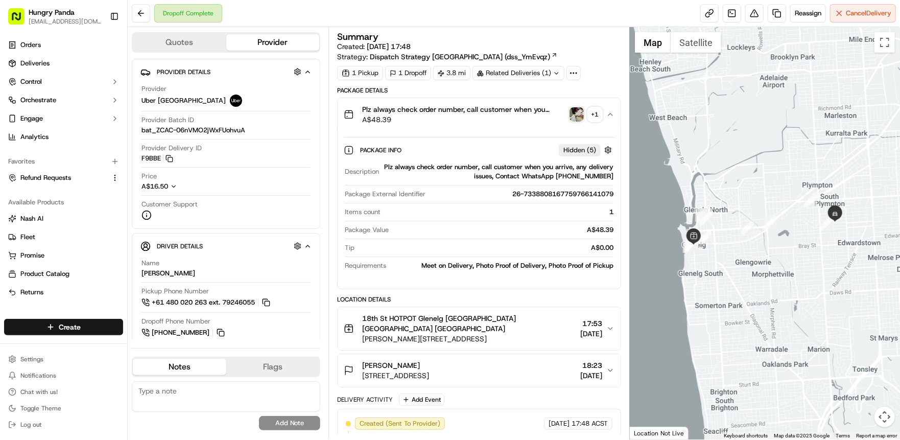
click at [577, 114] on img "button" at bounding box center [576, 114] width 14 height 14
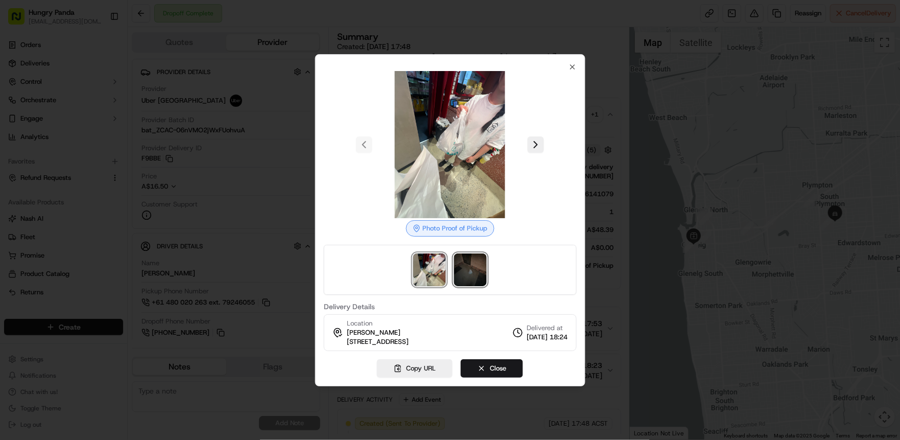
click at [466, 262] on img at bounding box center [470, 269] width 33 height 33
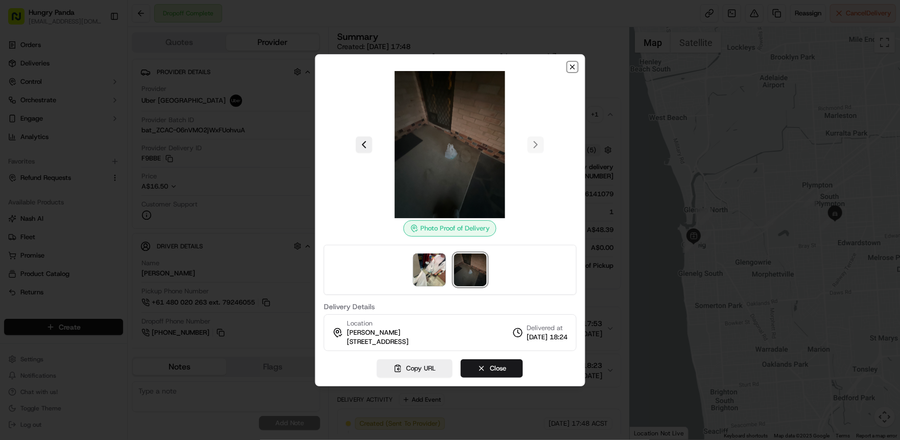
click at [573, 63] on icon "button" at bounding box center [572, 67] width 8 height 8
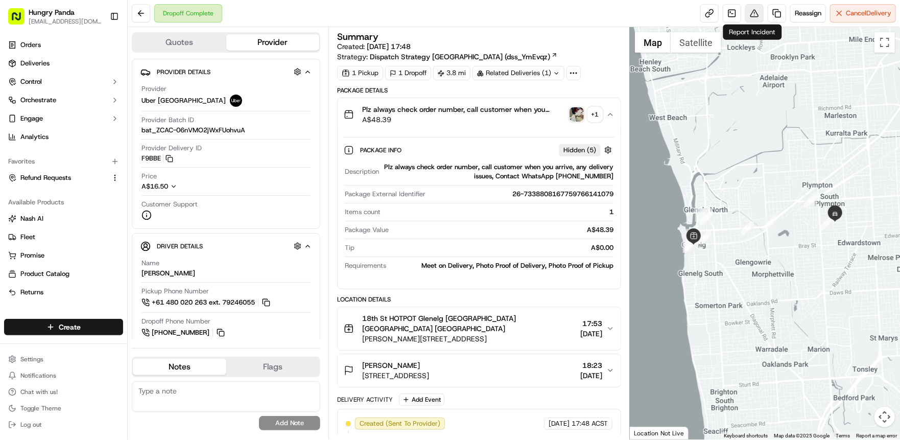
click at [754, 14] on button at bounding box center [754, 13] width 18 height 18
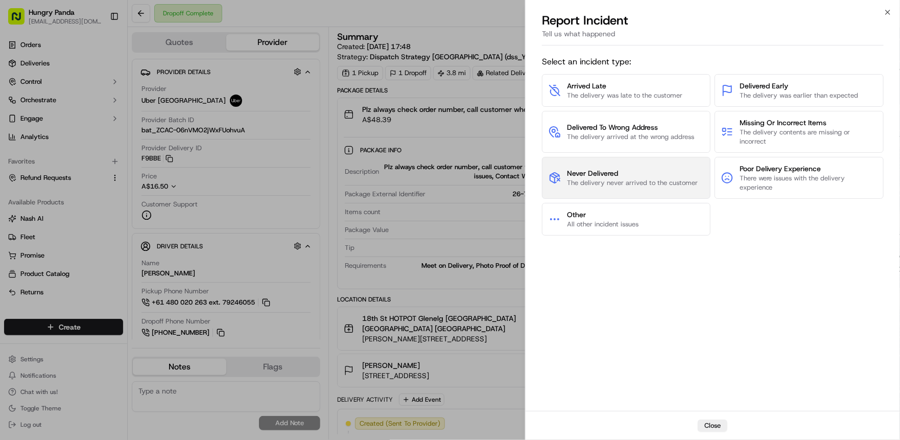
click at [639, 181] on span "The delivery never arrived to the customer" at bounding box center [632, 182] width 131 height 9
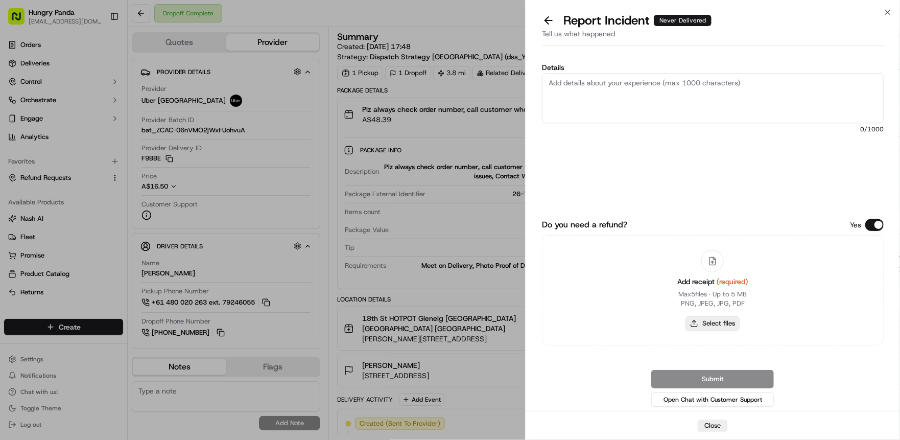
click at [702, 325] on button "Select files" at bounding box center [712, 323] width 54 height 14
type input "C:\fakepath\9.14.jpeg"
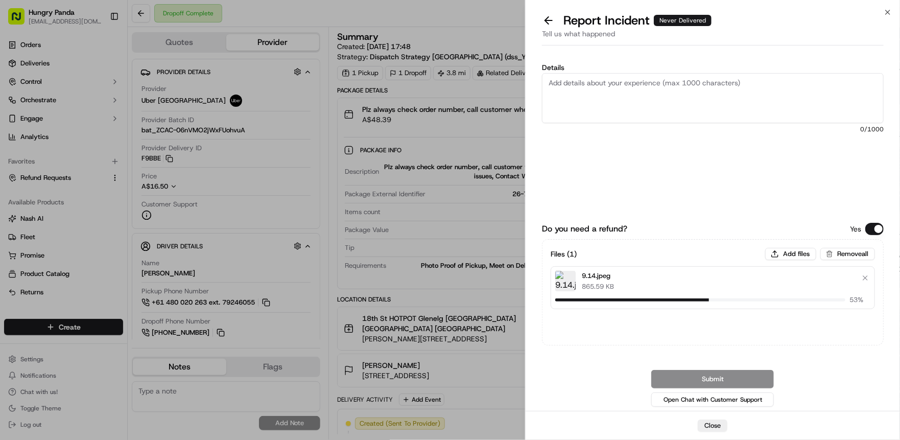
click at [620, 94] on textarea "Details" at bounding box center [713, 98] width 342 height 50
paste textarea "The customer reported that the order was wrong. As shown in the picture, the or…"
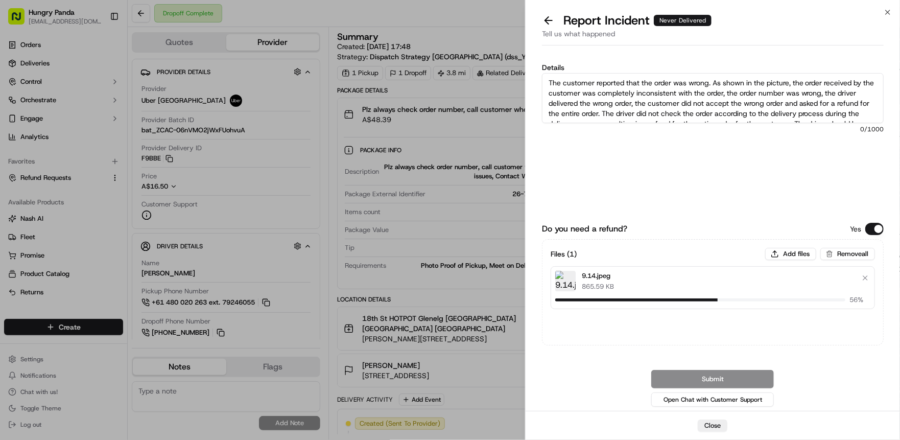
scroll to position [16, 0]
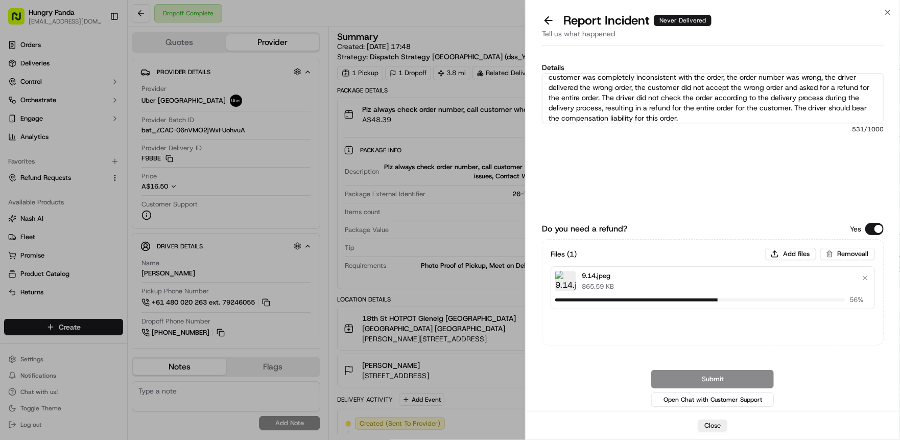
type textarea "The customer reported that the order was wrong. As shown in the picture, the or…"
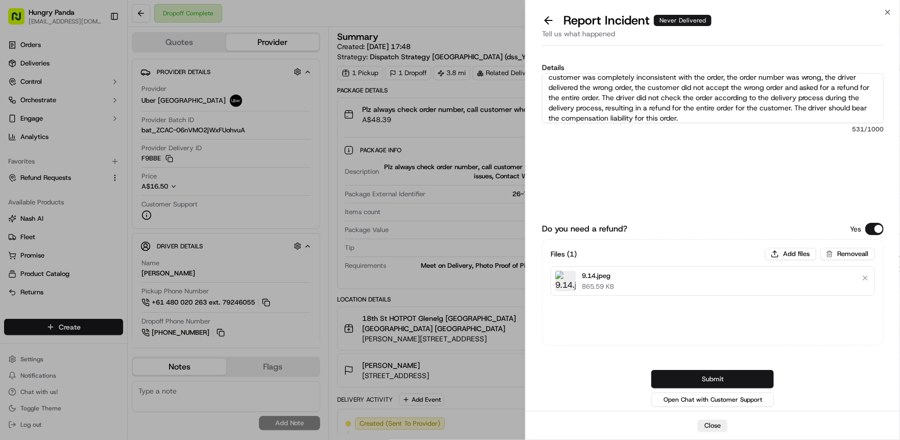
click at [701, 377] on button "Submit" at bounding box center [712, 379] width 123 height 18
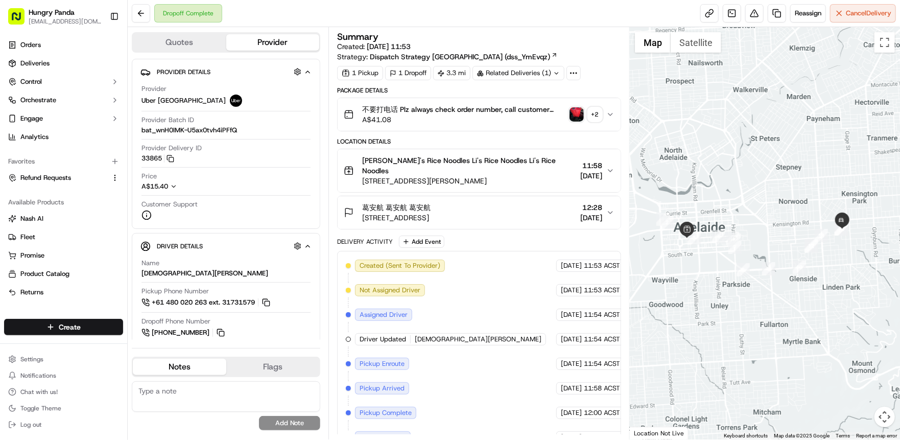
click at [556, 120] on span "A$41.08" at bounding box center [463, 119] width 203 height 10
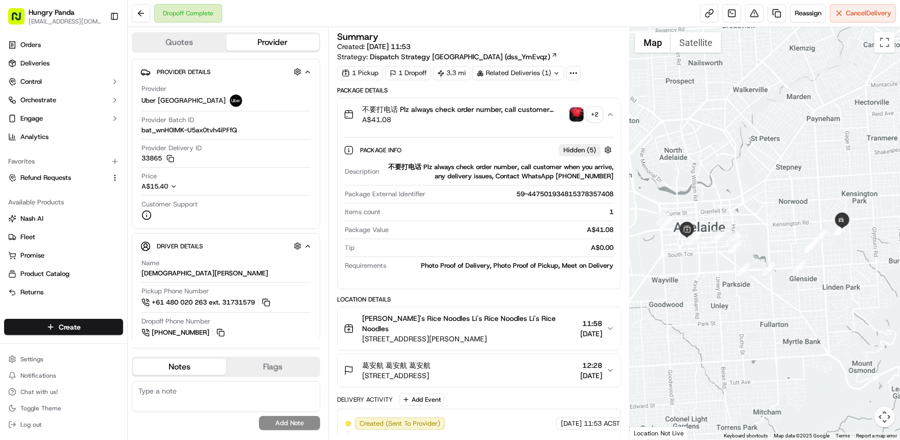
click at [573, 114] on img "button" at bounding box center [576, 114] width 14 height 14
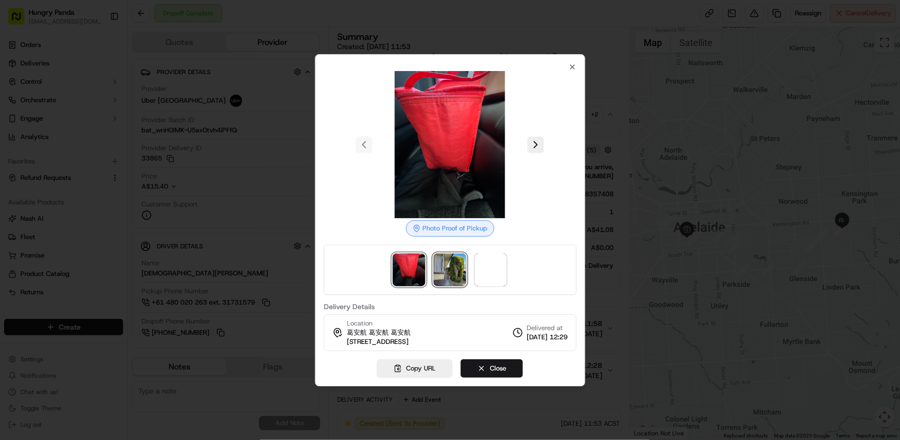
drag, startPoint x: 446, startPoint y: 274, endPoint x: 462, endPoint y: 275, distance: 15.9
click at [446, 274] on img at bounding box center [450, 269] width 33 height 33
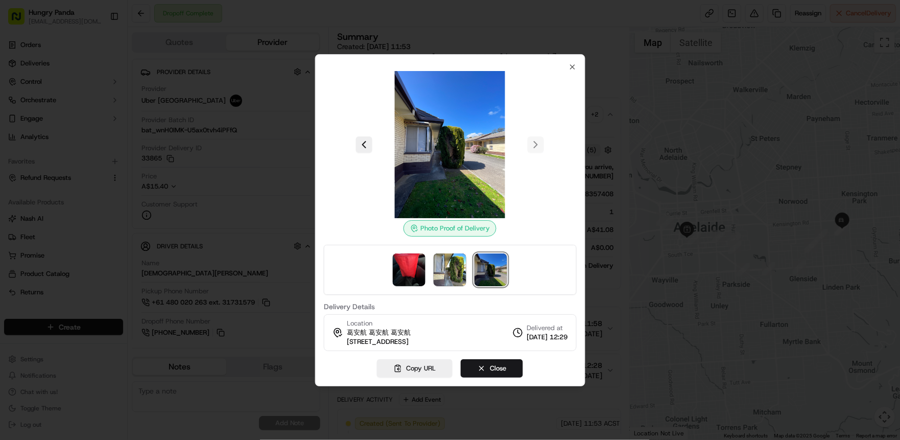
drag, startPoint x: 457, startPoint y: 137, endPoint x: 424, endPoint y: 161, distance: 41.0
click at [424, 161] on img at bounding box center [449, 144] width 147 height 147
click at [571, 65] on icon "button" at bounding box center [572, 67] width 4 height 4
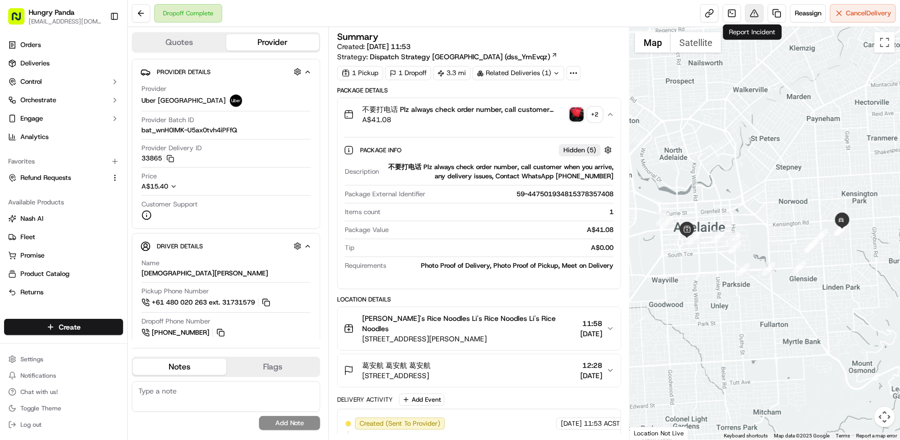
click at [748, 16] on button at bounding box center [754, 13] width 18 height 18
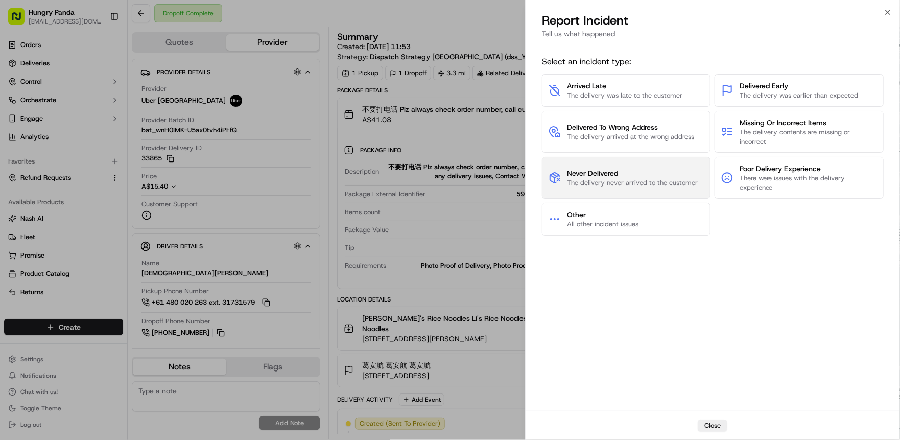
click at [653, 181] on span "The delivery never arrived to the customer" at bounding box center [632, 182] width 131 height 9
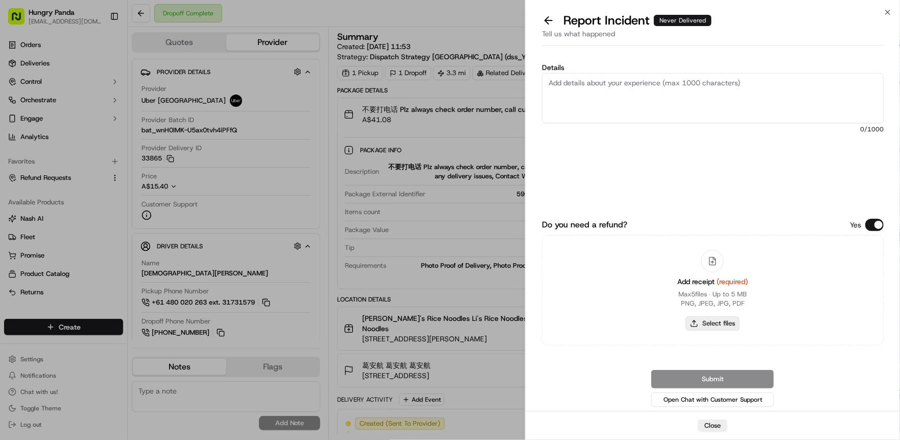
click at [713, 324] on button "Select files" at bounding box center [712, 323] width 54 height 14
type input "C:\fakepath\9.17.jpeg"
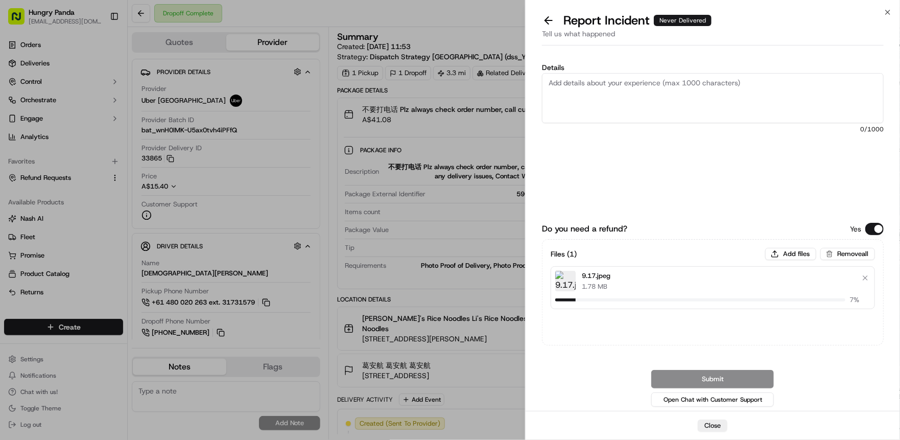
click at [604, 97] on textarea "Details" at bounding box center [713, 98] width 342 height 50
click at [621, 93] on textarea "Details" at bounding box center [713, 98] width 342 height 50
paste textarea "The customer reported that they did not receive the food. It was shown as deliv…"
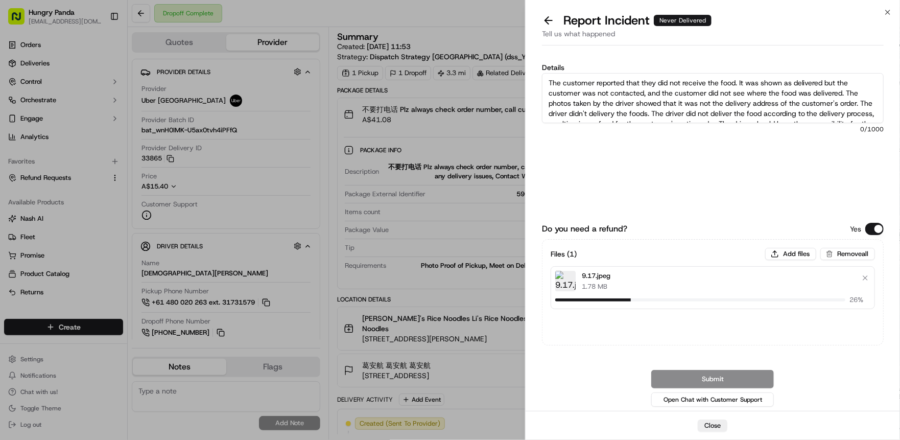
scroll to position [16, 0]
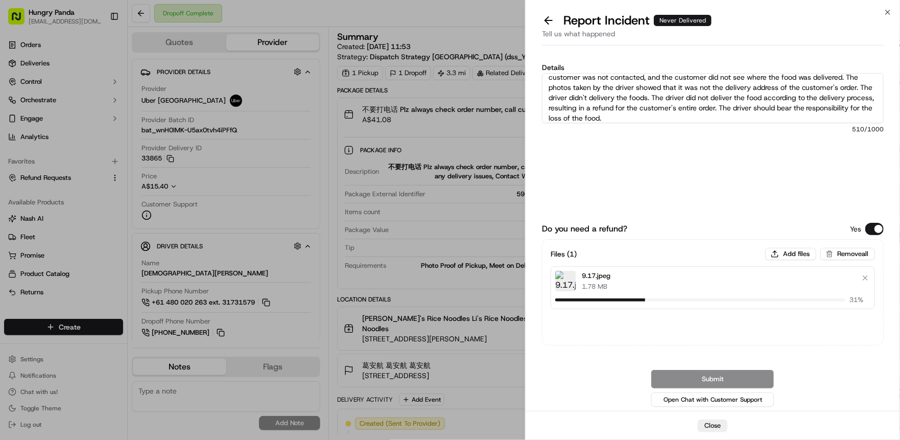
type textarea "The customer reported that they did not receive the food. It was shown as deliv…"
click at [707, 375] on button "Submit" at bounding box center [712, 379] width 123 height 18
